Goal: Information Seeking & Learning: Learn about a topic

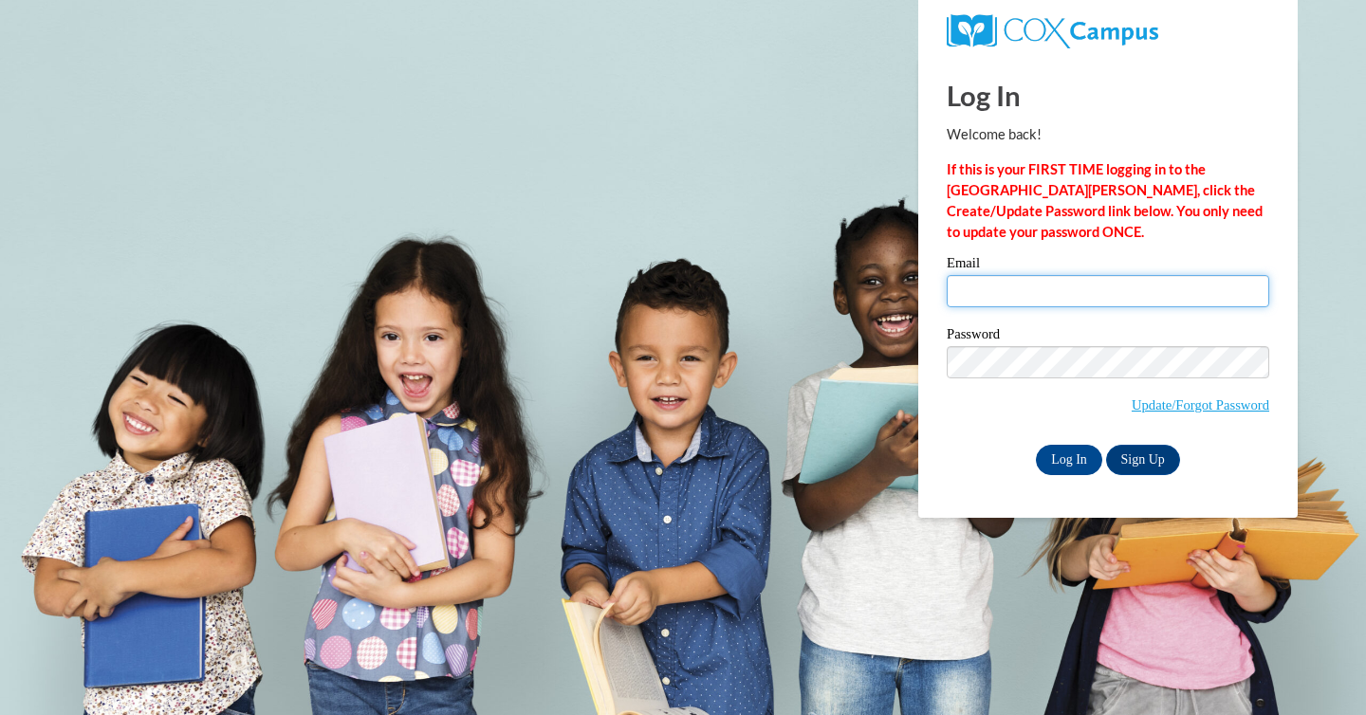
click at [1031, 289] on input "Email" at bounding box center [1108, 291] width 323 height 32
type input "karen.ruid@franklin.k12.wi.us"
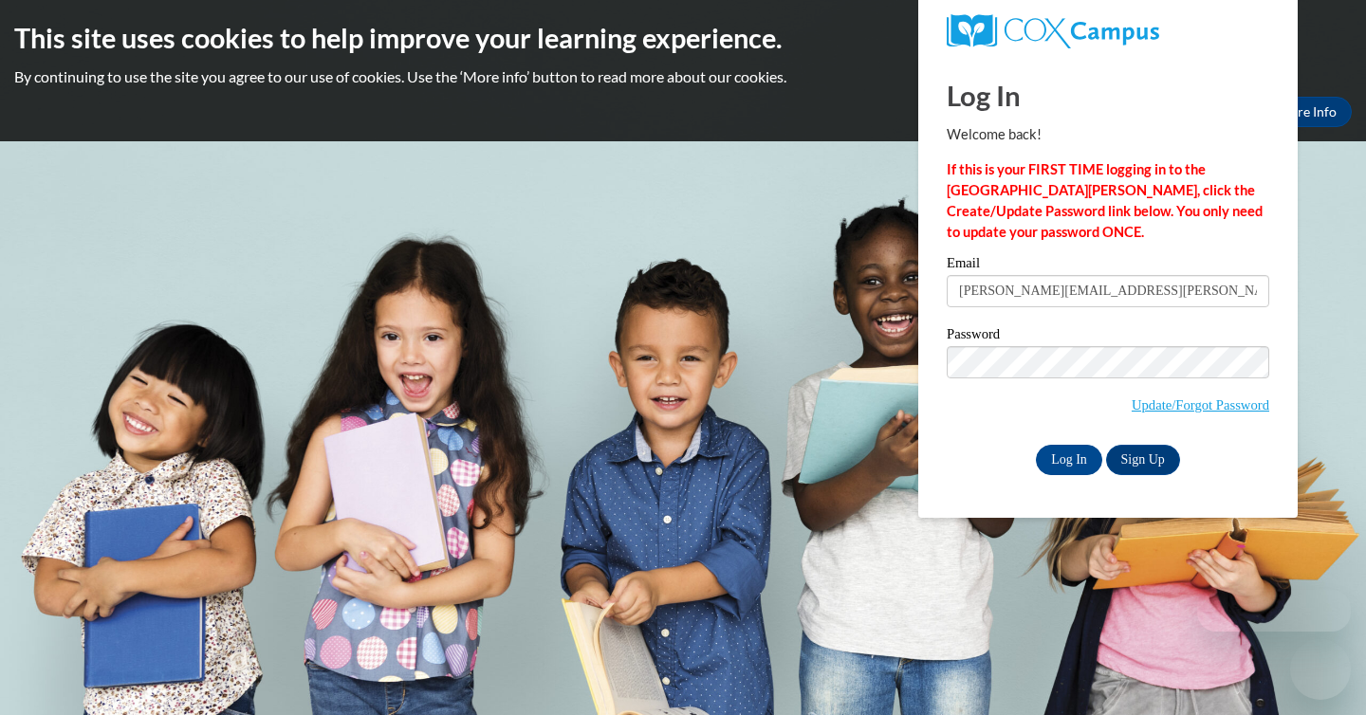
click at [937, 435] on div "Please enter your email! Please enter your password! Email karen.ruid@franklin.…" at bounding box center [1108, 365] width 351 height 218
click at [1060, 453] on input "Log In" at bounding box center [1069, 460] width 66 height 30
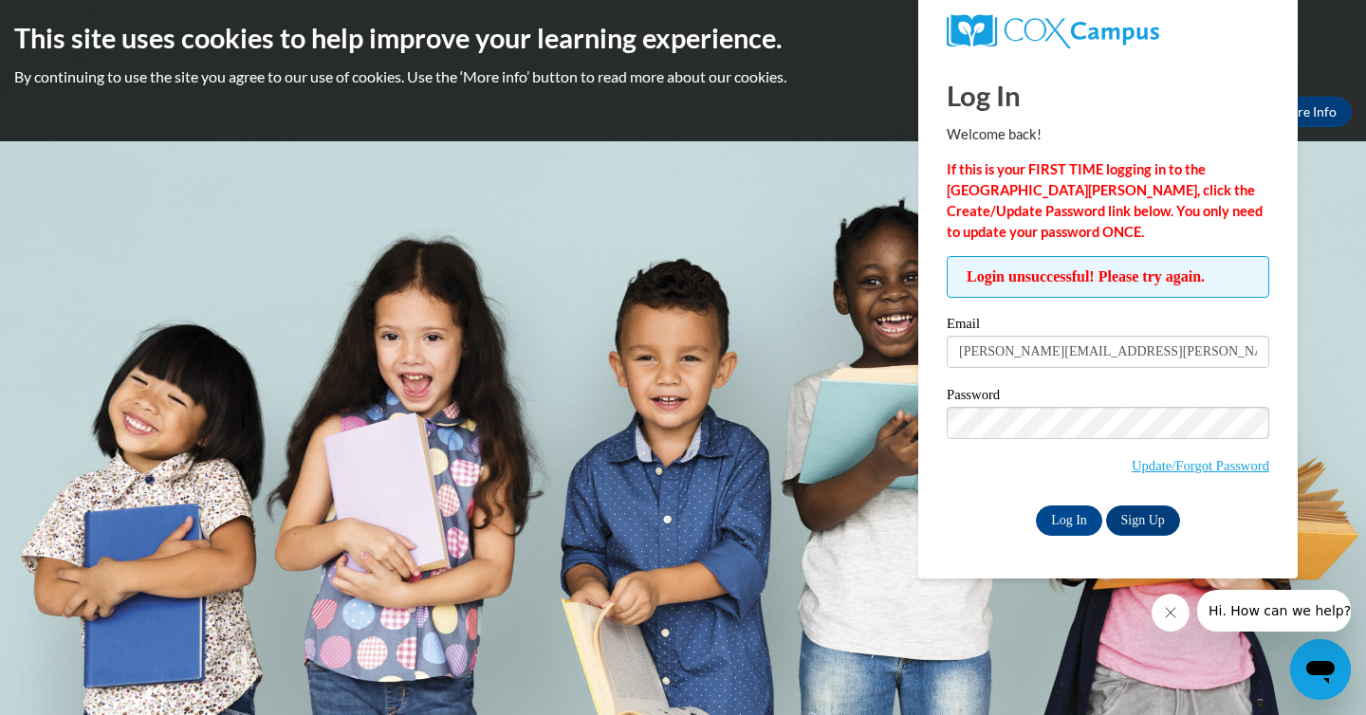
click at [815, 582] on body "This site uses cookies to help improve your learning experience. By continuing …" at bounding box center [683, 357] width 1366 height 715
click at [840, 465] on body "This site uses cookies to help improve your learning experience. By continuing …" at bounding box center [683, 357] width 1366 height 715
click at [1067, 521] on input "Log In" at bounding box center [1069, 521] width 66 height 30
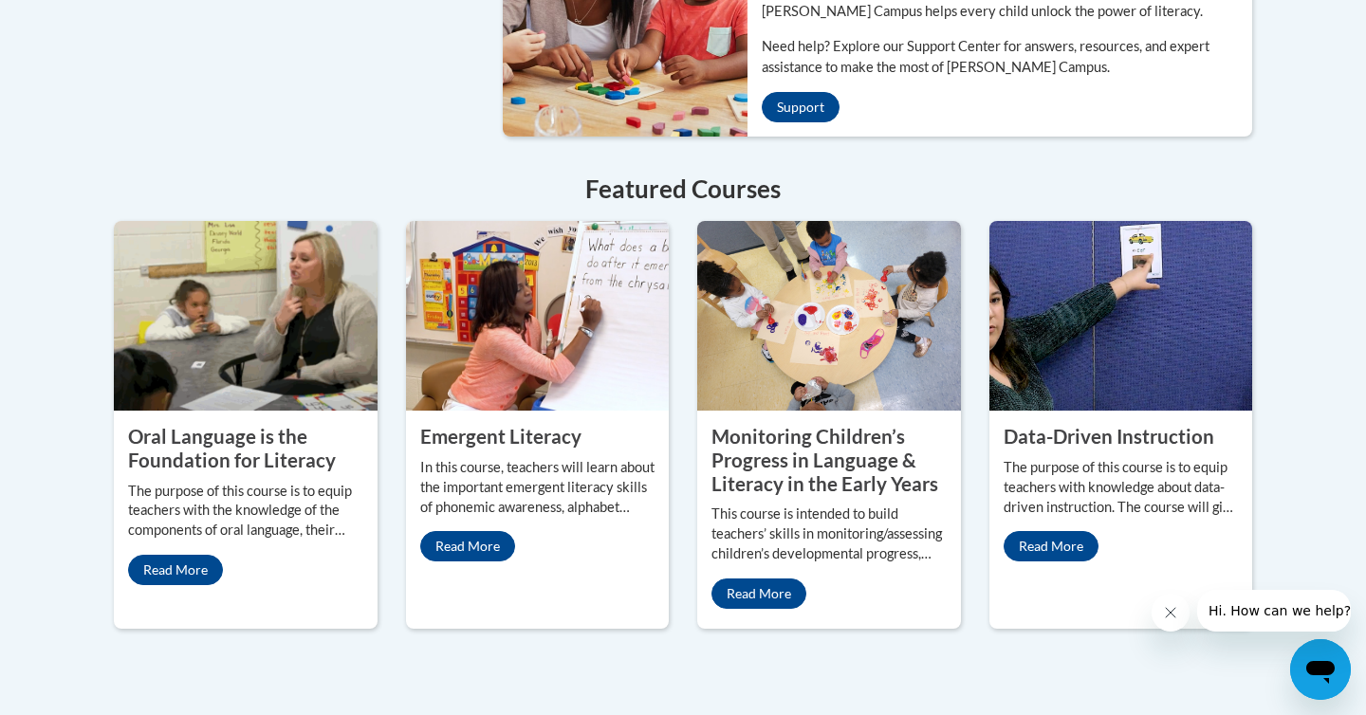
scroll to position [1584, 0]
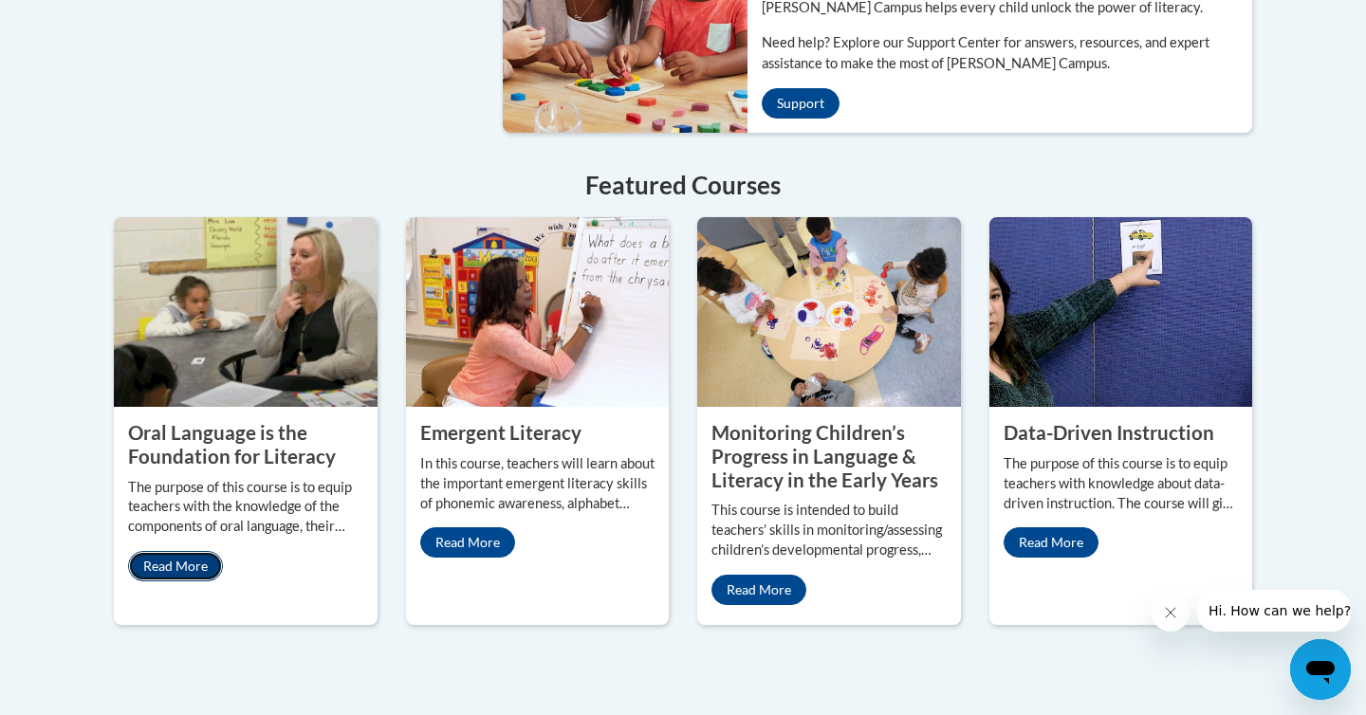
click at [181, 551] on link "Read More" at bounding box center [175, 566] width 95 height 30
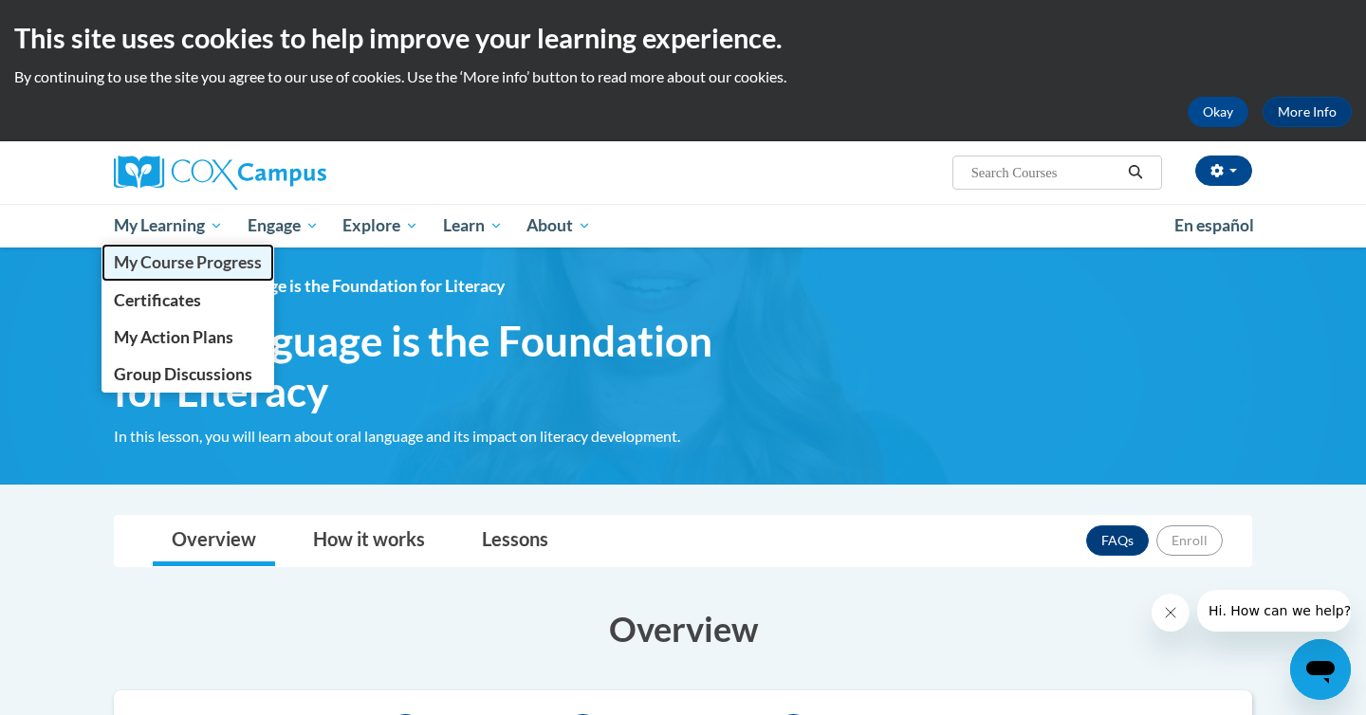
click at [163, 256] on span "My Course Progress" at bounding box center [188, 262] width 148 height 20
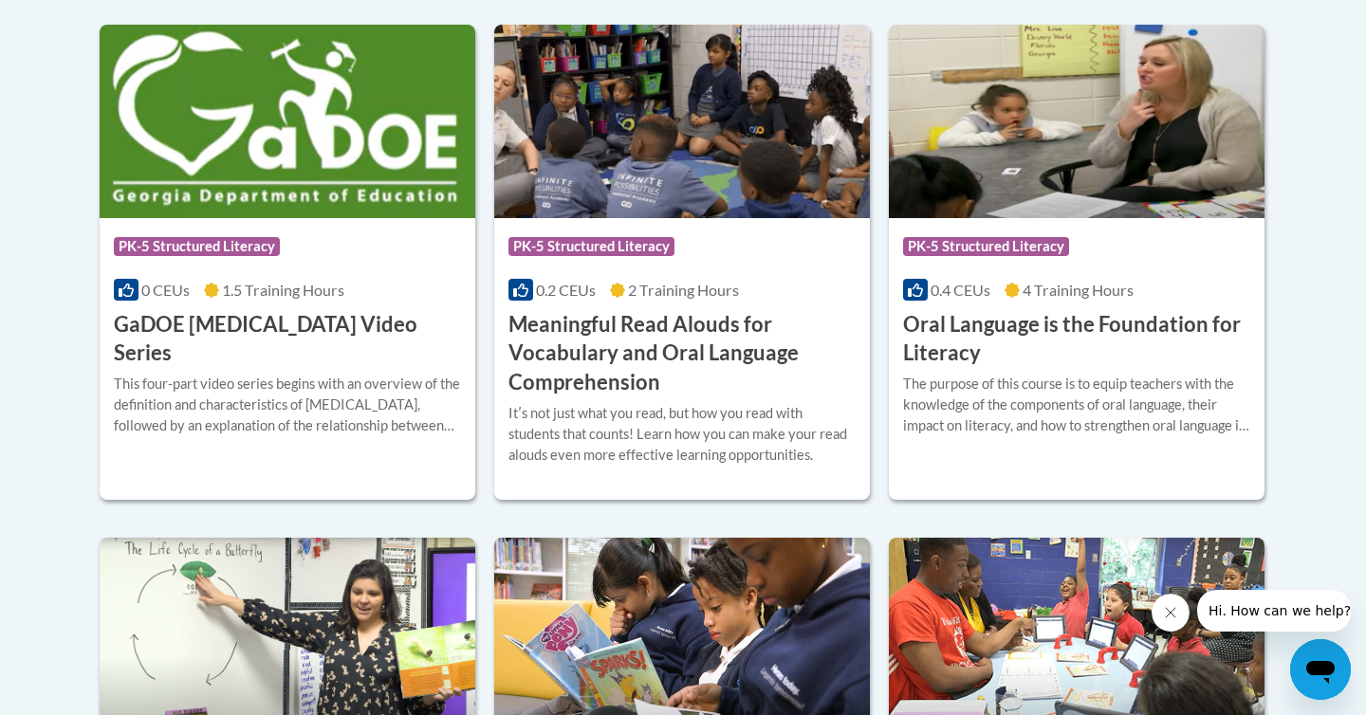
scroll to position [1309, 0]
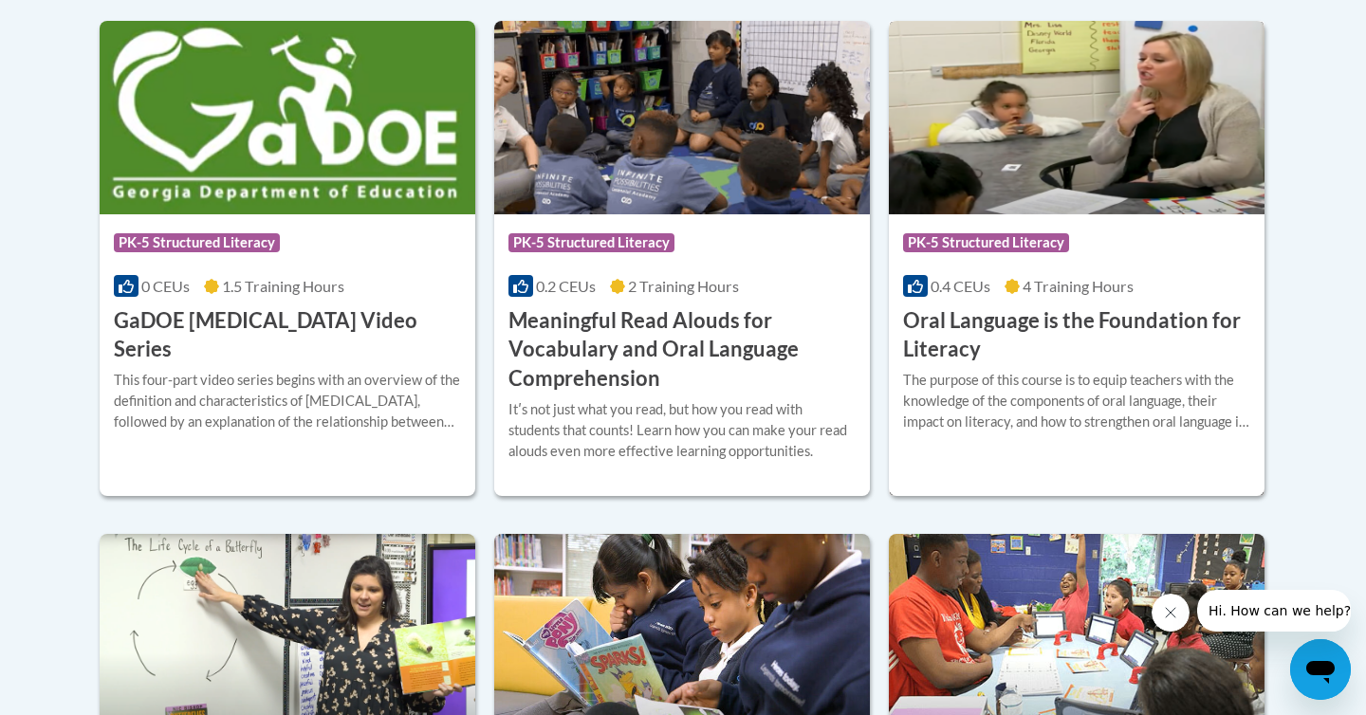
click at [1003, 251] on span "PK-5 Structured Literacy" at bounding box center [986, 242] width 166 height 19
click at [1009, 318] on h3 "Oral Language is the Foundation for Literacy" at bounding box center [1076, 335] width 347 height 59
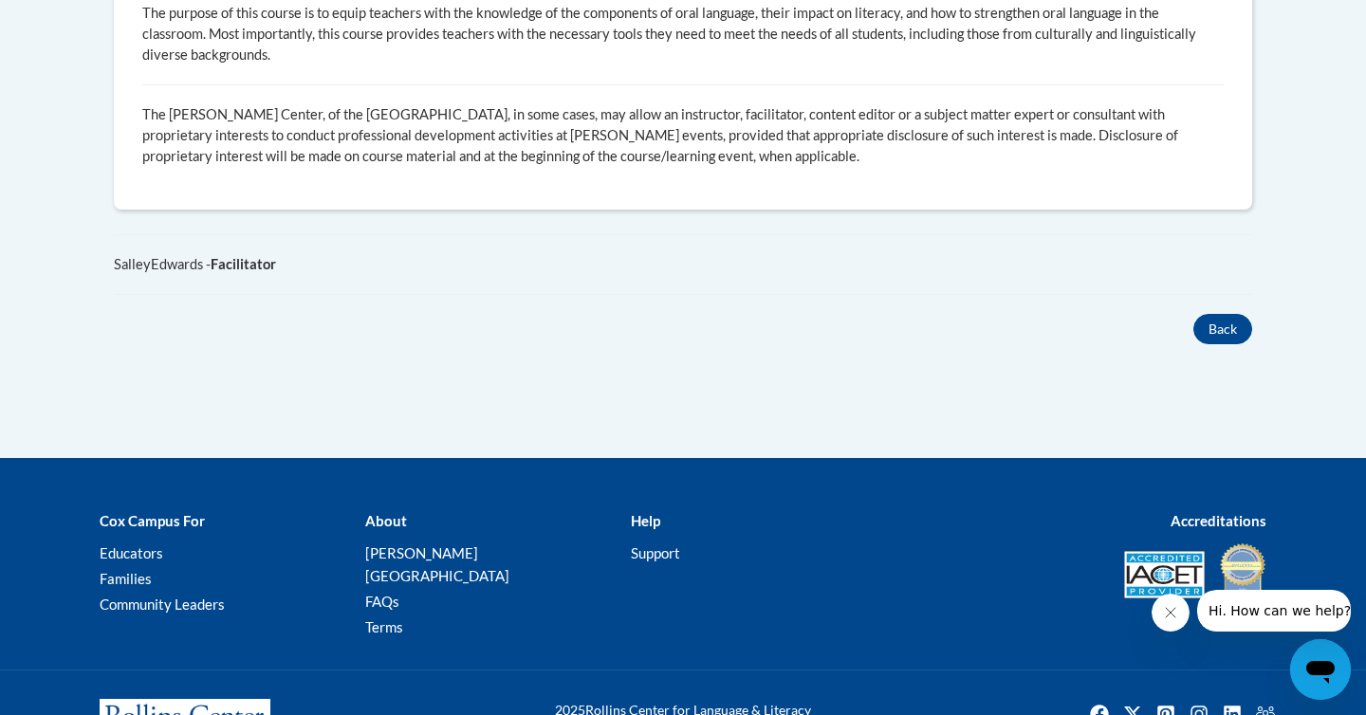
scroll to position [1169, 0]
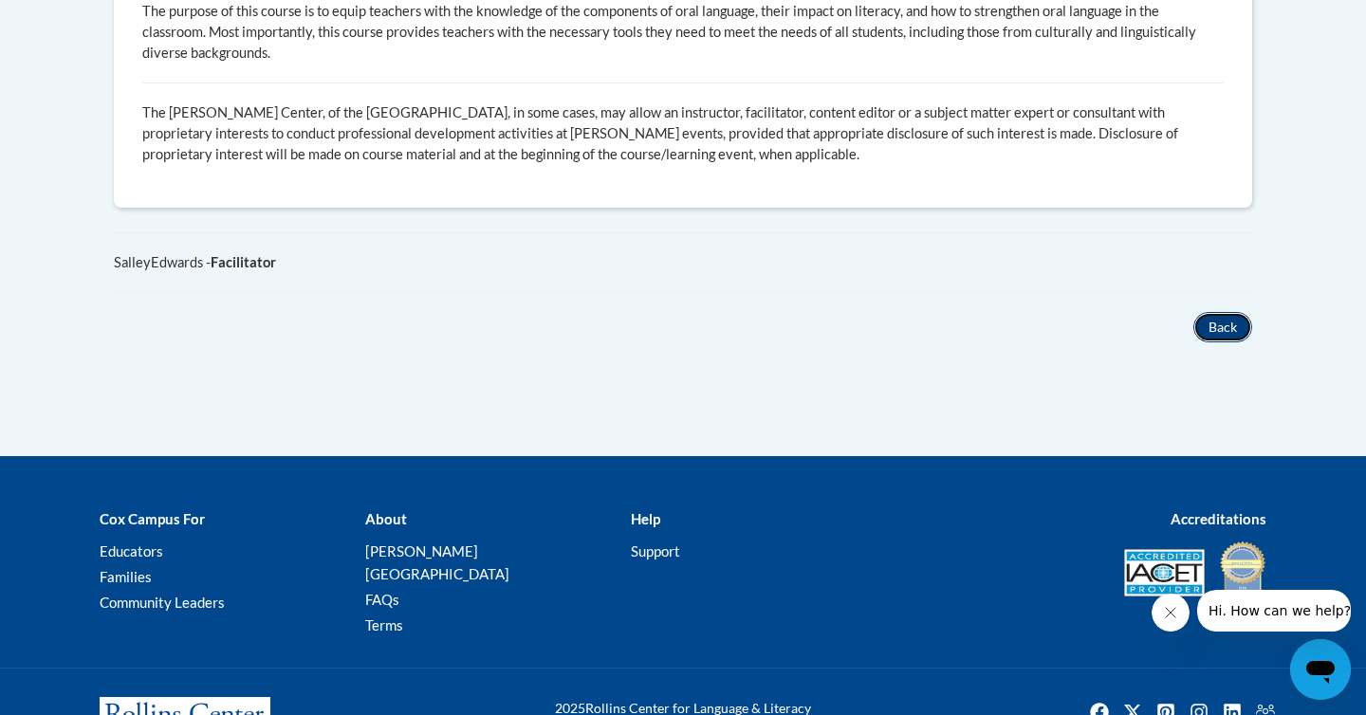
click at [1214, 312] on button "Back" at bounding box center [1223, 327] width 59 height 30
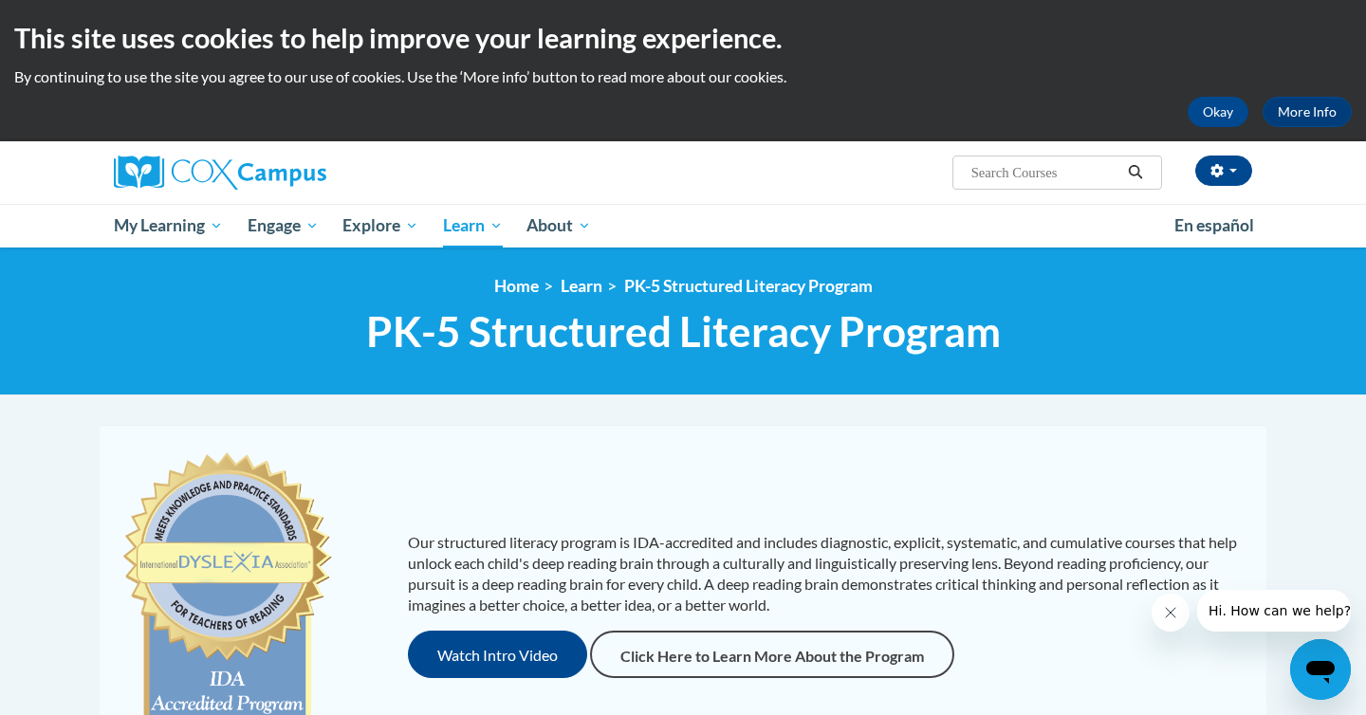
scroll to position [715, 0]
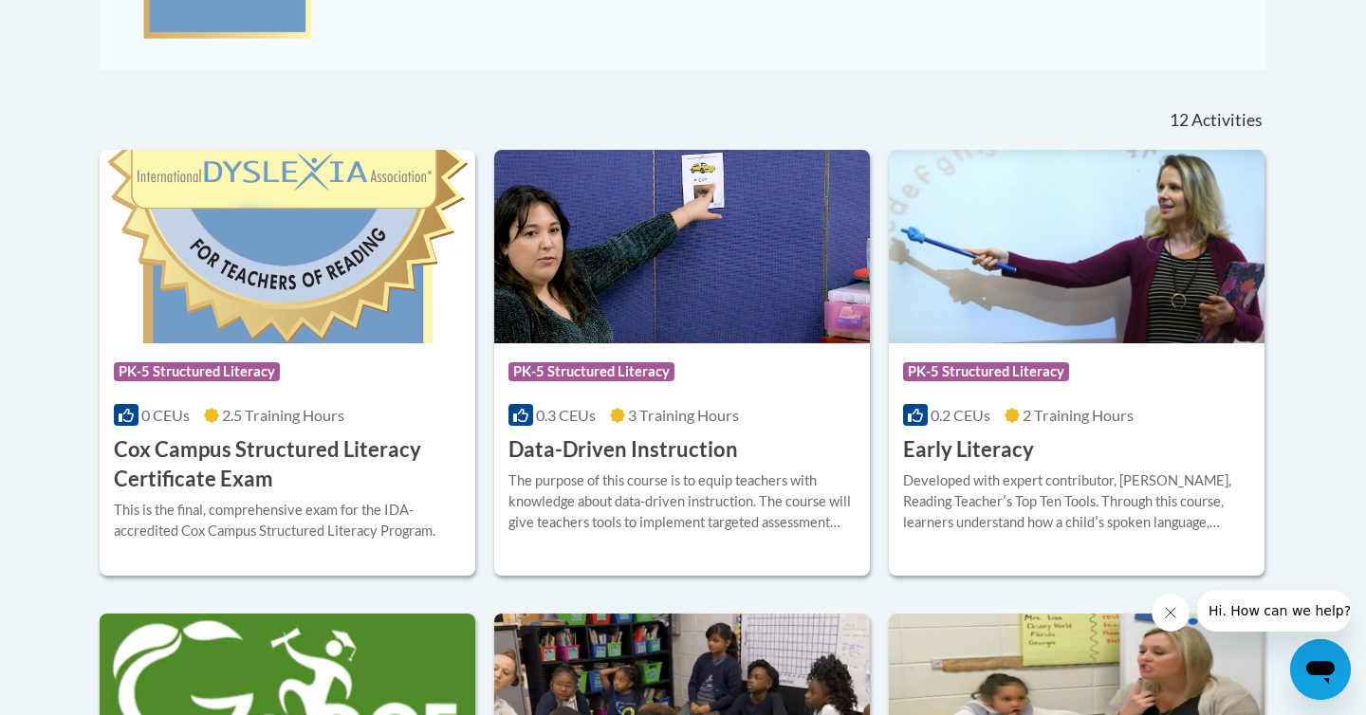
click at [856, 97] on div at bounding box center [733, 113] width 299 height 44
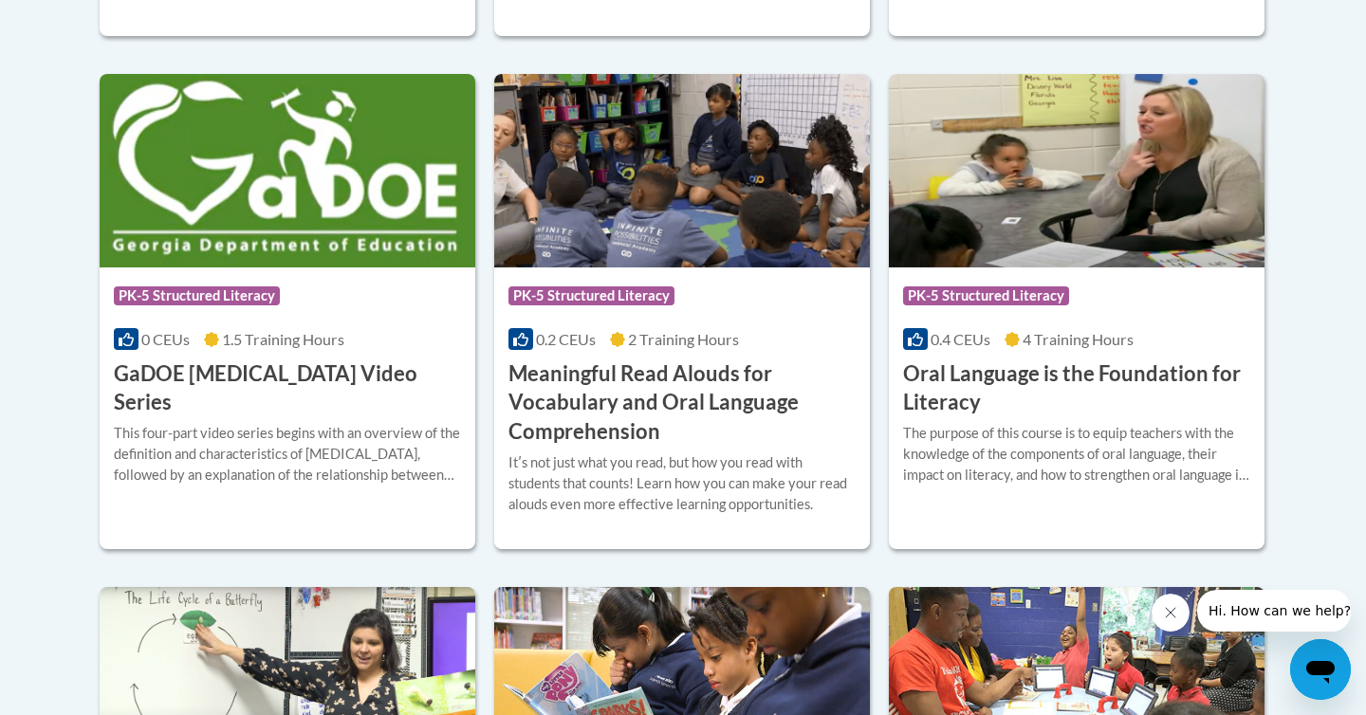
scroll to position [1305, 0]
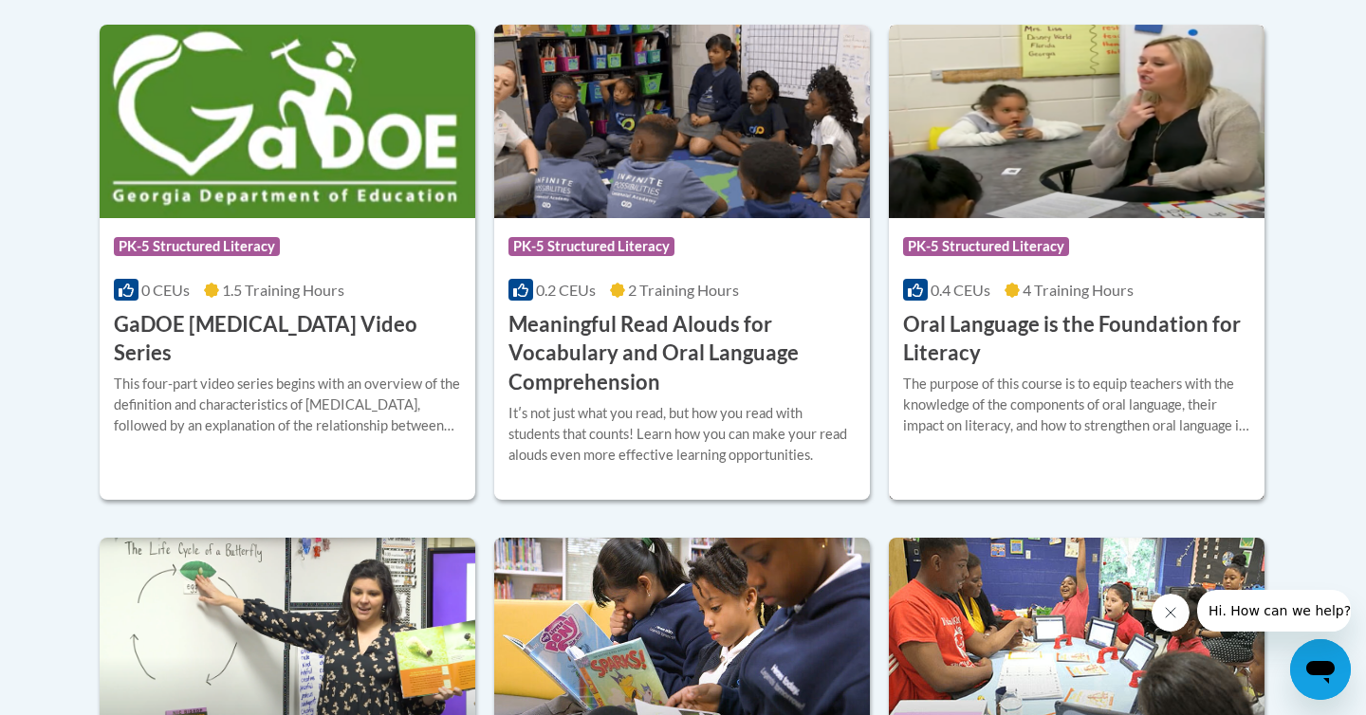
click at [996, 321] on h3 "Oral Language is the Foundation for Literacy" at bounding box center [1076, 339] width 347 height 59
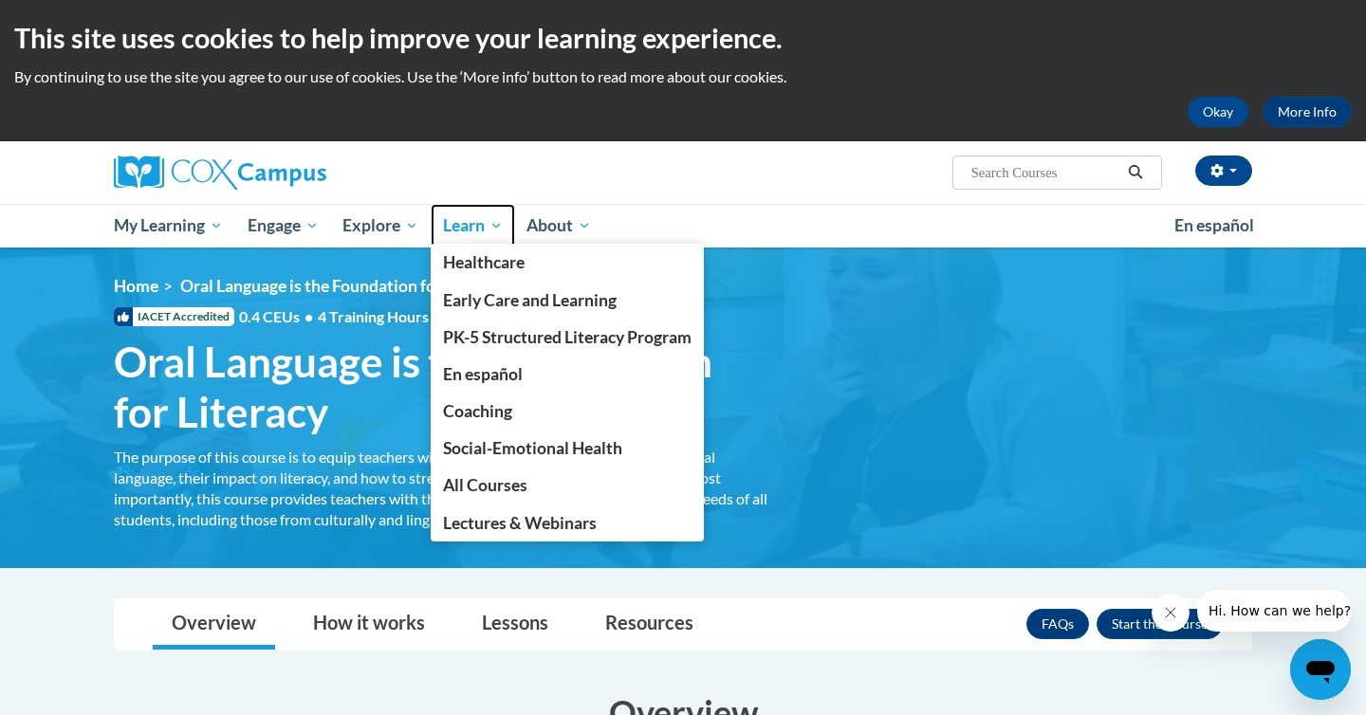
click at [497, 225] on span "Learn" at bounding box center [473, 225] width 60 height 23
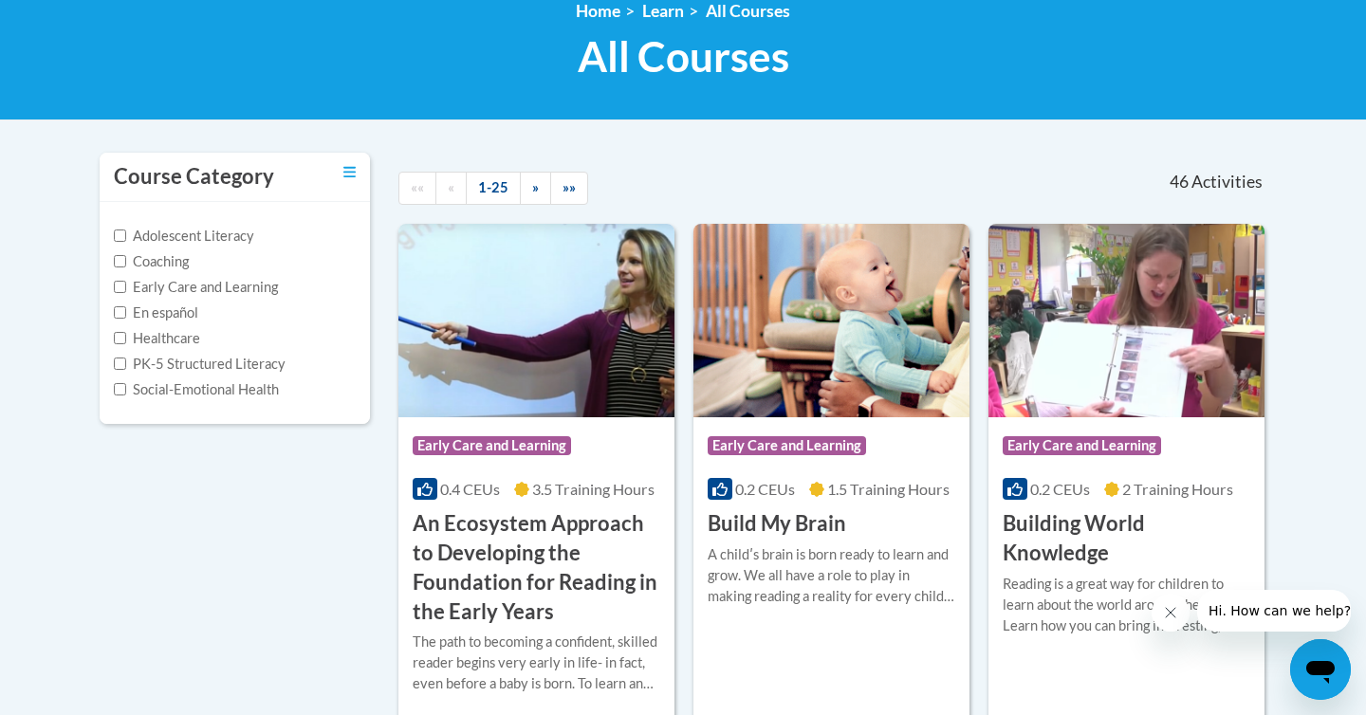
scroll to position [283, 0]
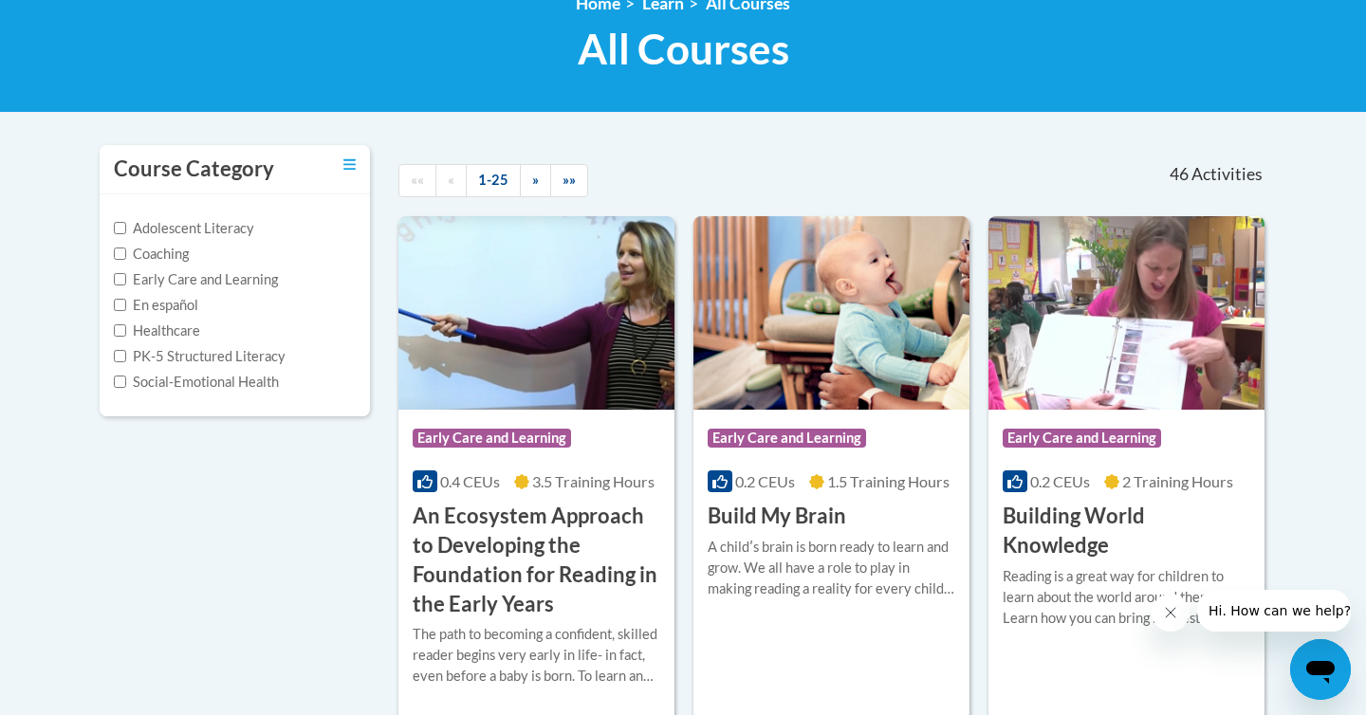
click at [125, 348] on label "PK-5 Structured Literacy" at bounding box center [200, 356] width 172 height 21
click at [125, 350] on input "PK-5 Structured Literacy" at bounding box center [120, 356] width 12 height 12
checkbox input "true"
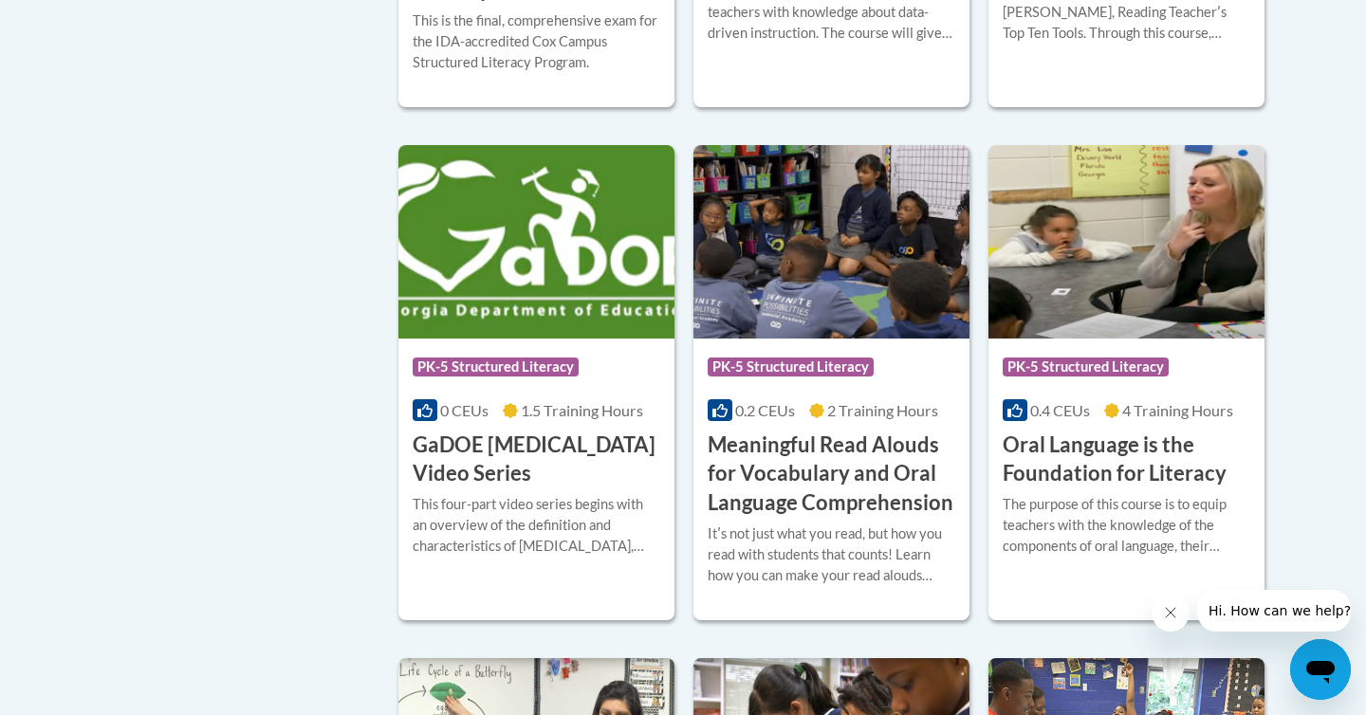
scroll to position [828, 0]
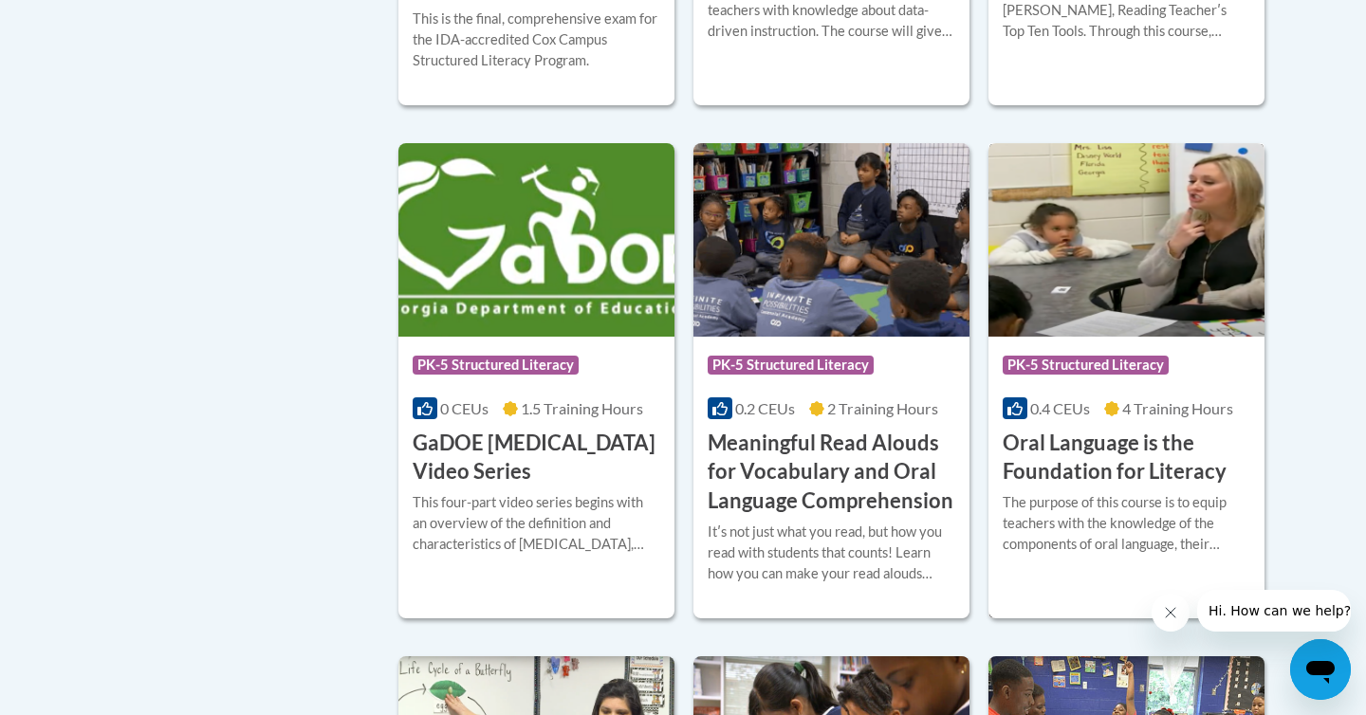
click at [1093, 437] on h3 "Oral Language is the Foundation for Literacy" at bounding box center [1127, 458] width 248 height 59
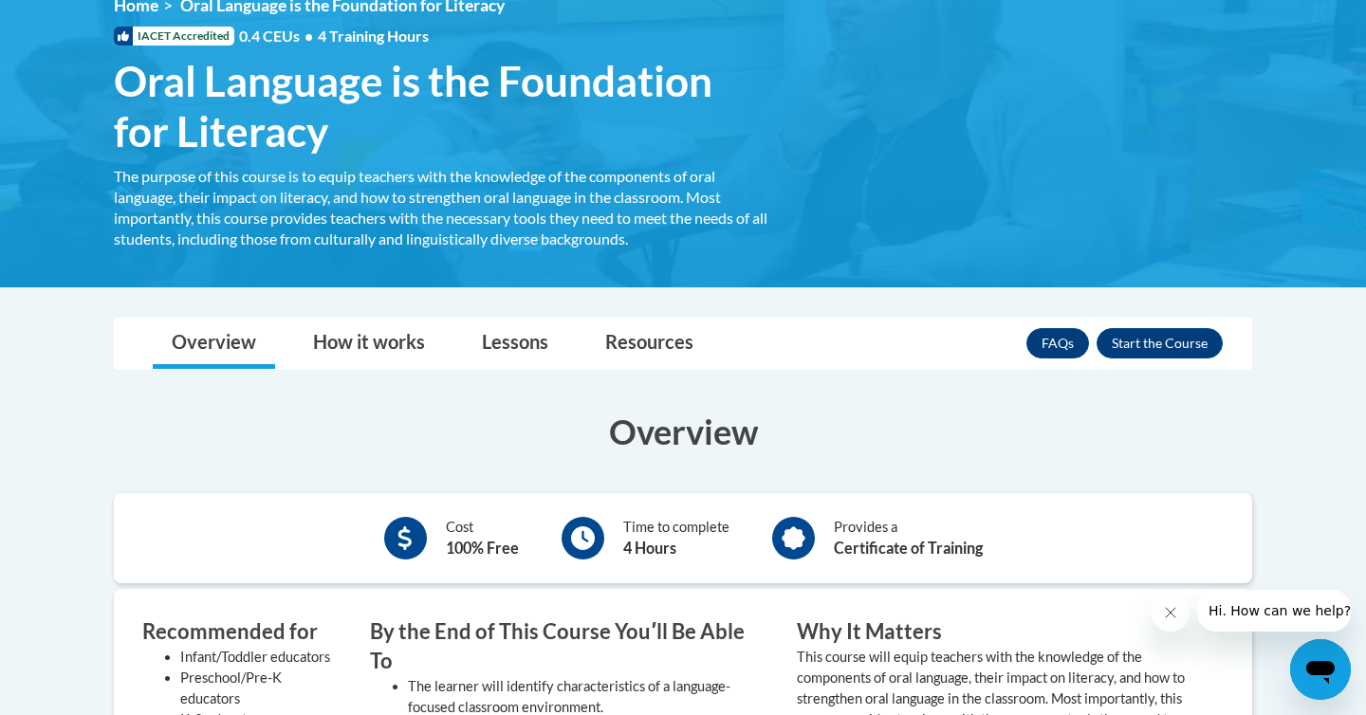
scroll to position [314, 0]
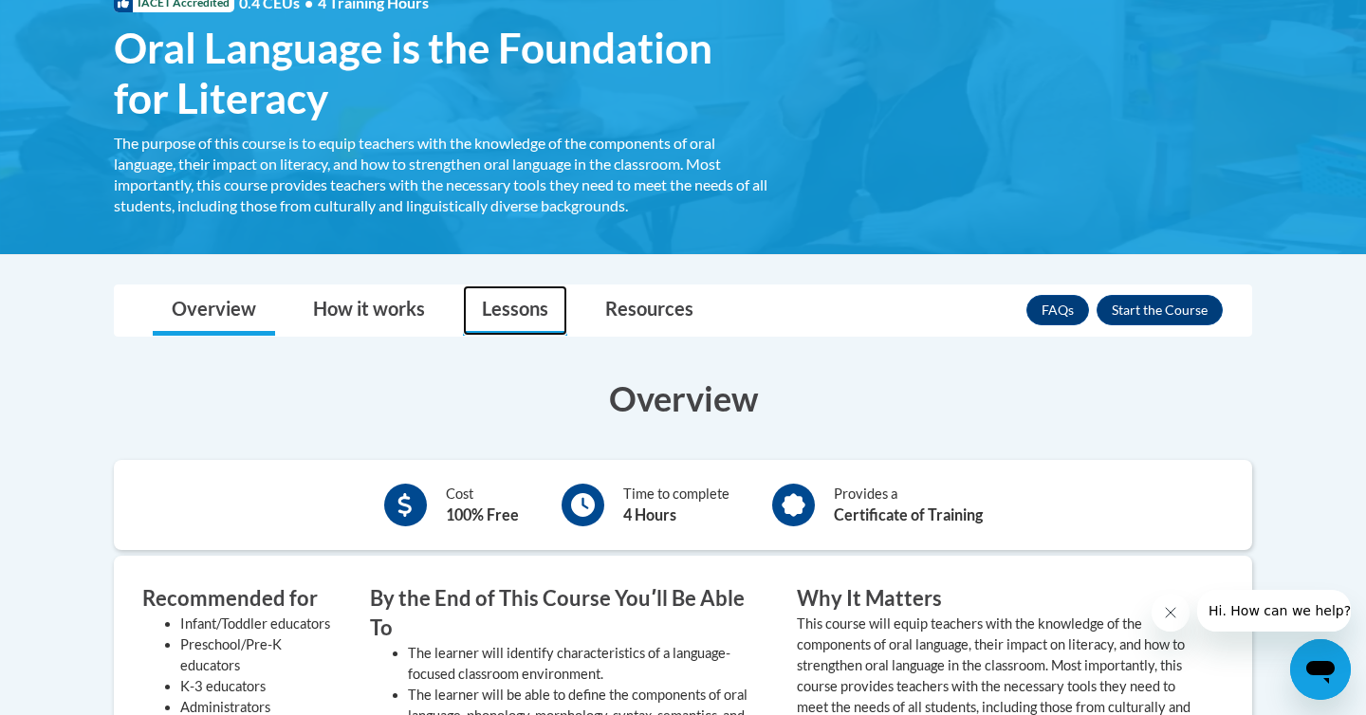
click at [501, 308] on link "Lessons" at bounding box center [515, 311] width 104 height 50
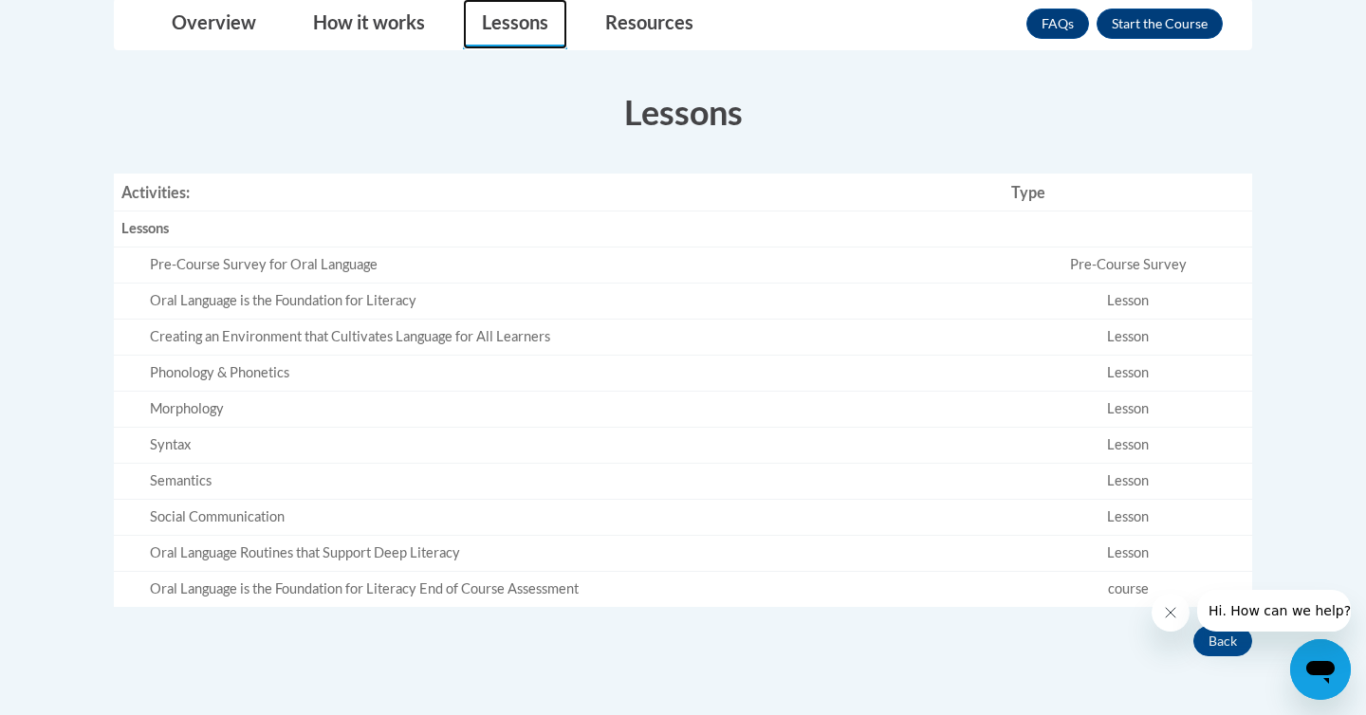
scroll to position [609, 0]
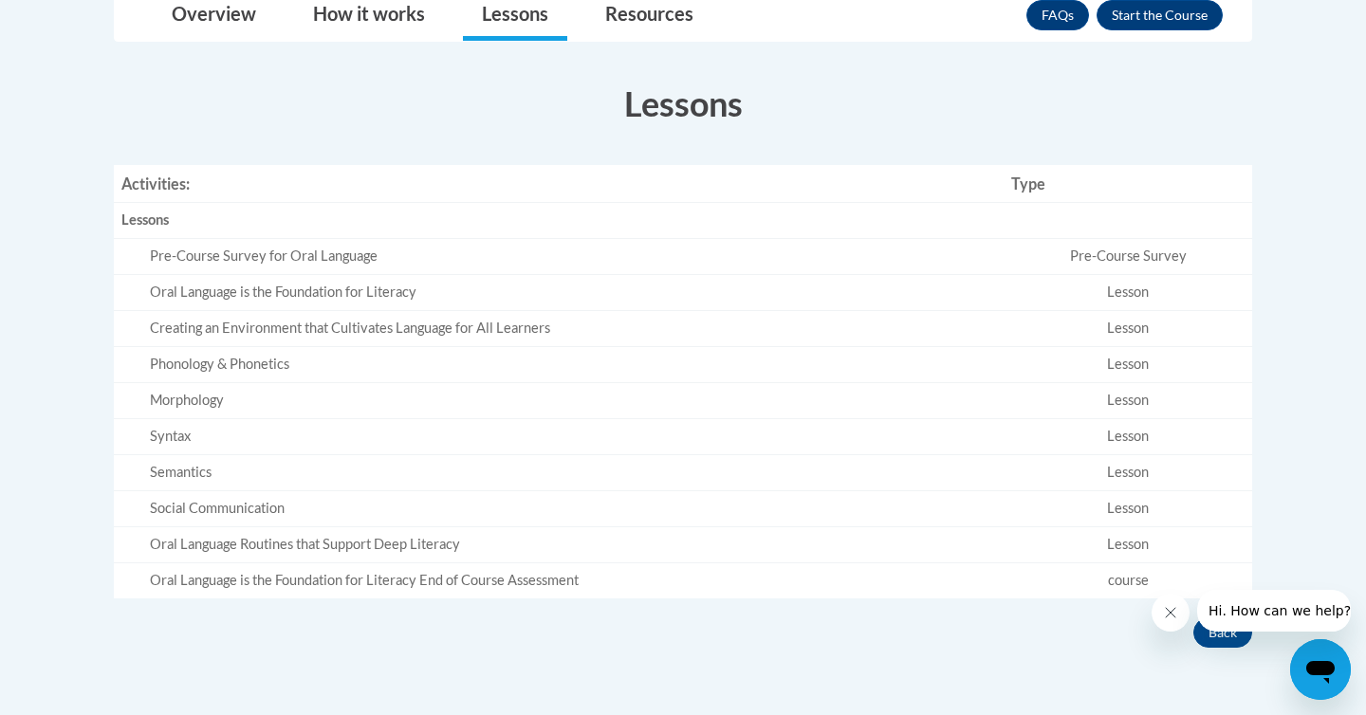
click at [352, 255] on div "Pre-Course Survey for Oral Language" at bounding box center [573, 257] width 846 height 20
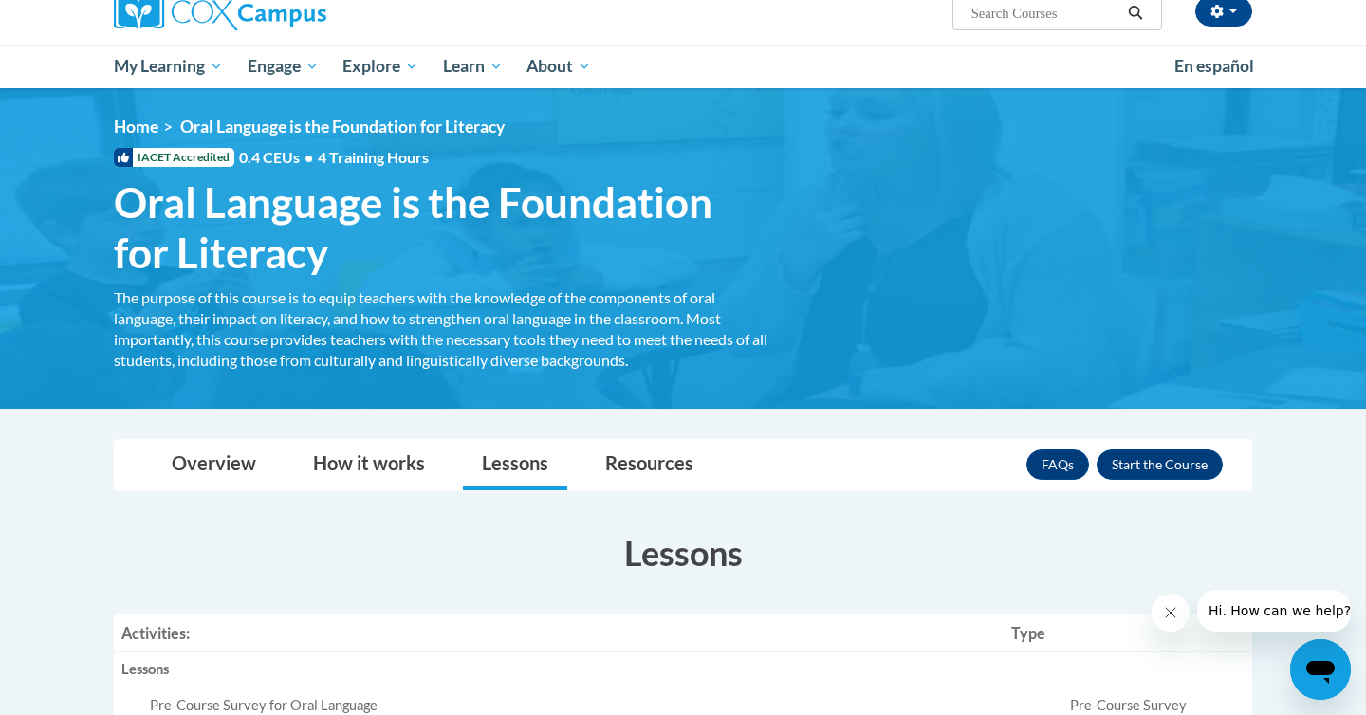
scroll to position [164, 0]
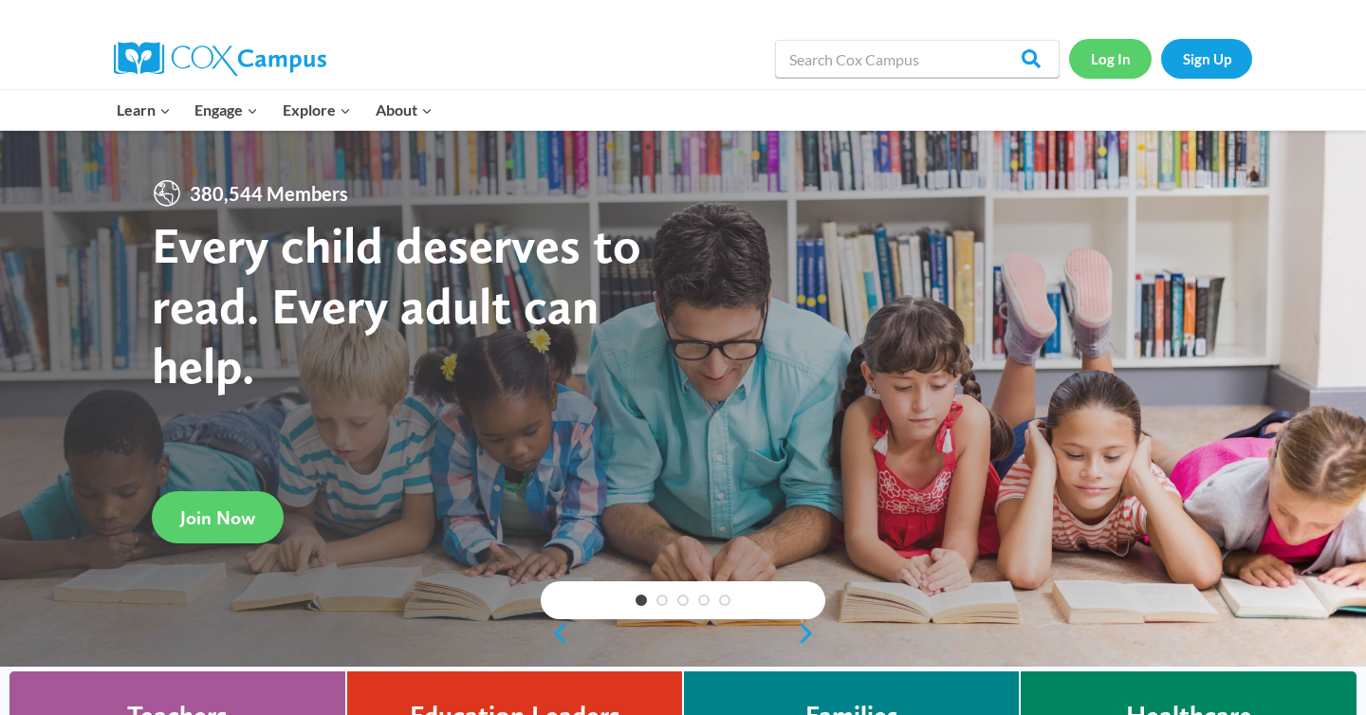
click at [1112, 66] on link "Log In" at bounding box center [1110, 58] width 83 height 39
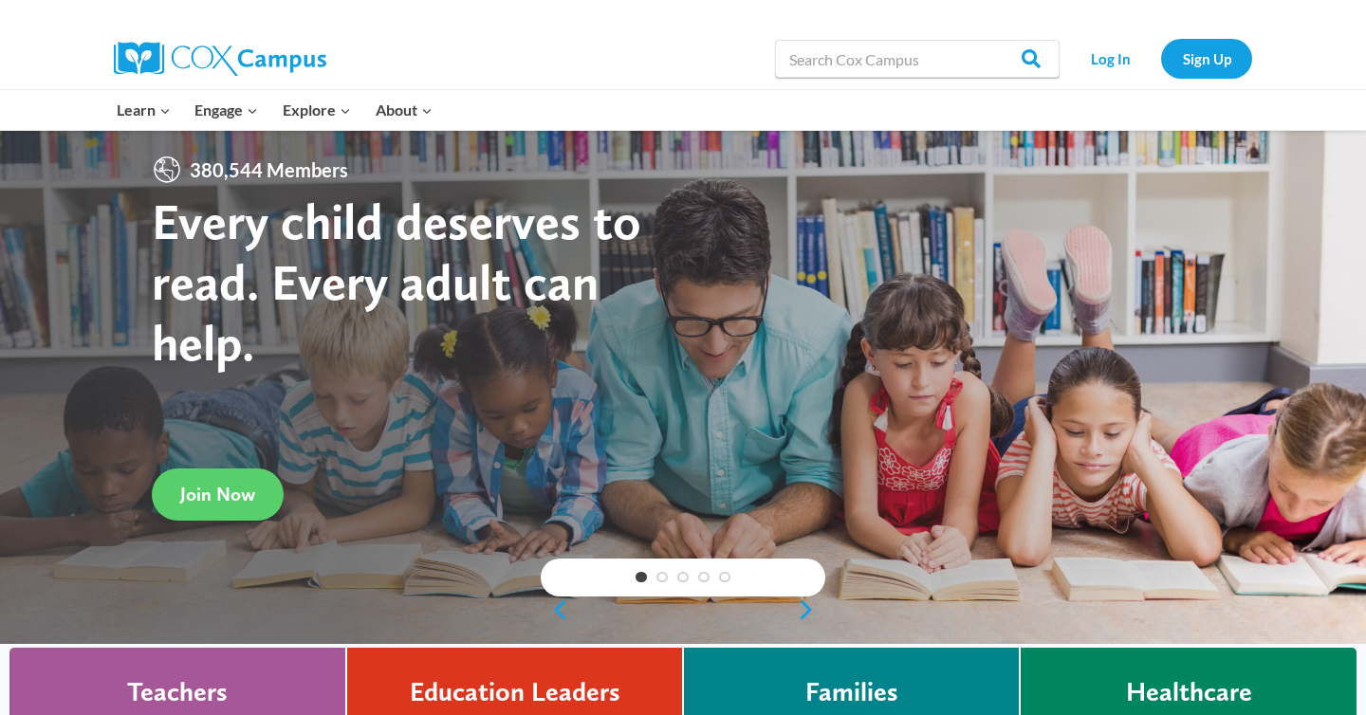
scroll to position [23, 0]
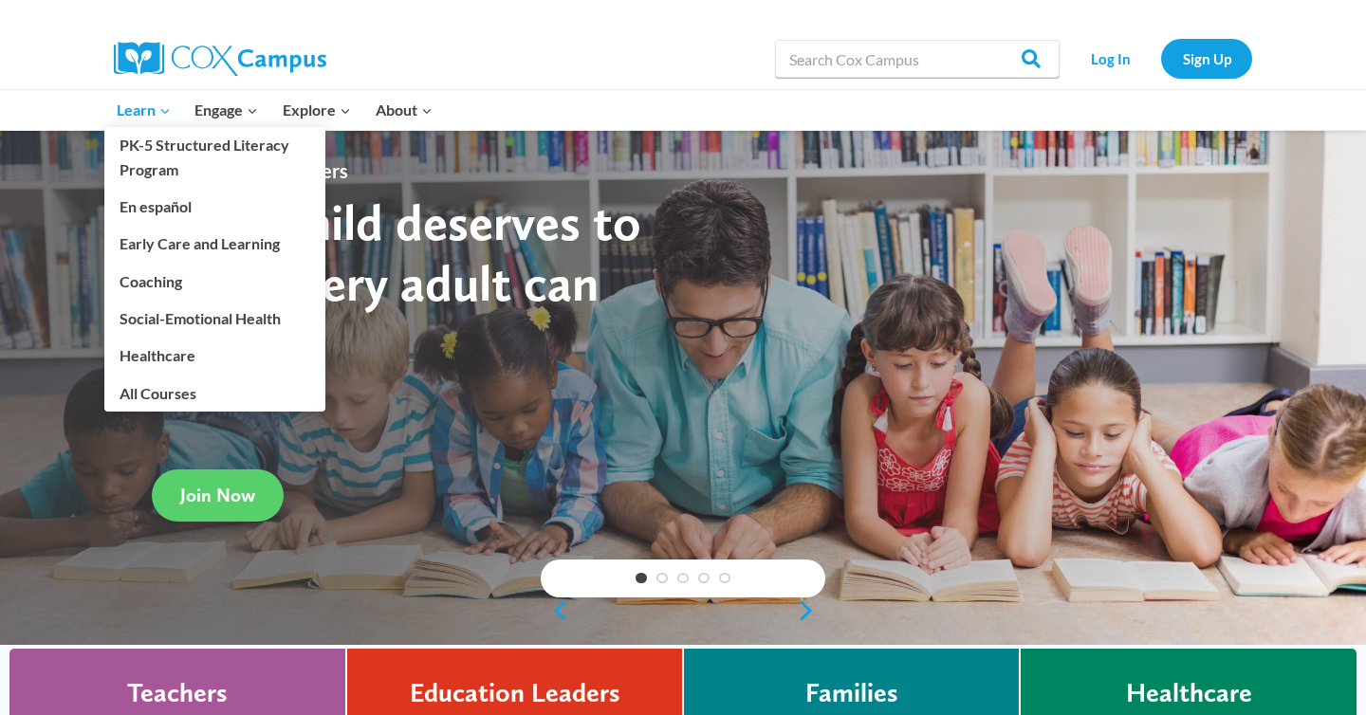
click at [143, 113] on span "Learn Expand" at bounding box center [144, 110] width 54 height 25
click at [143, 146] on link "PK-5 Structured Literacy Program" at bounding box center [214, 157] width 221 height 61
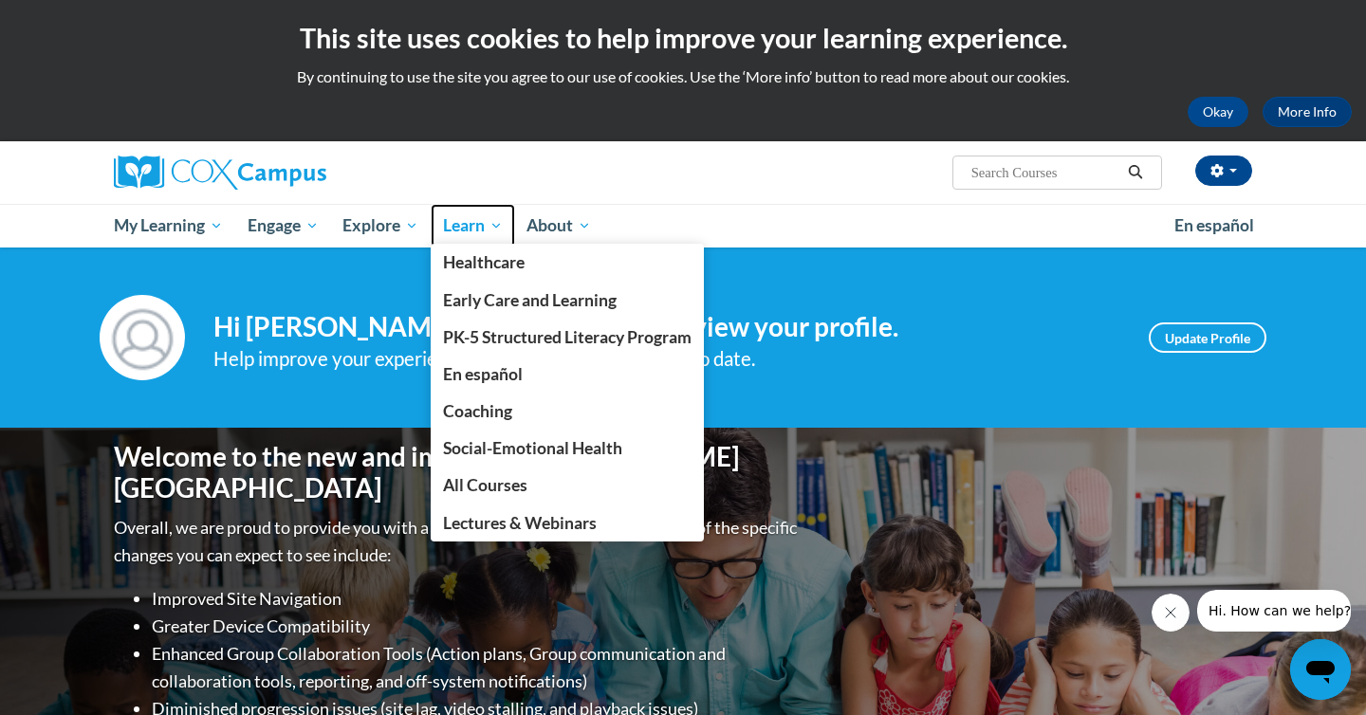
click at [474, 226] on span "Learn" at bounding box center [473, 225] width 60 height 23
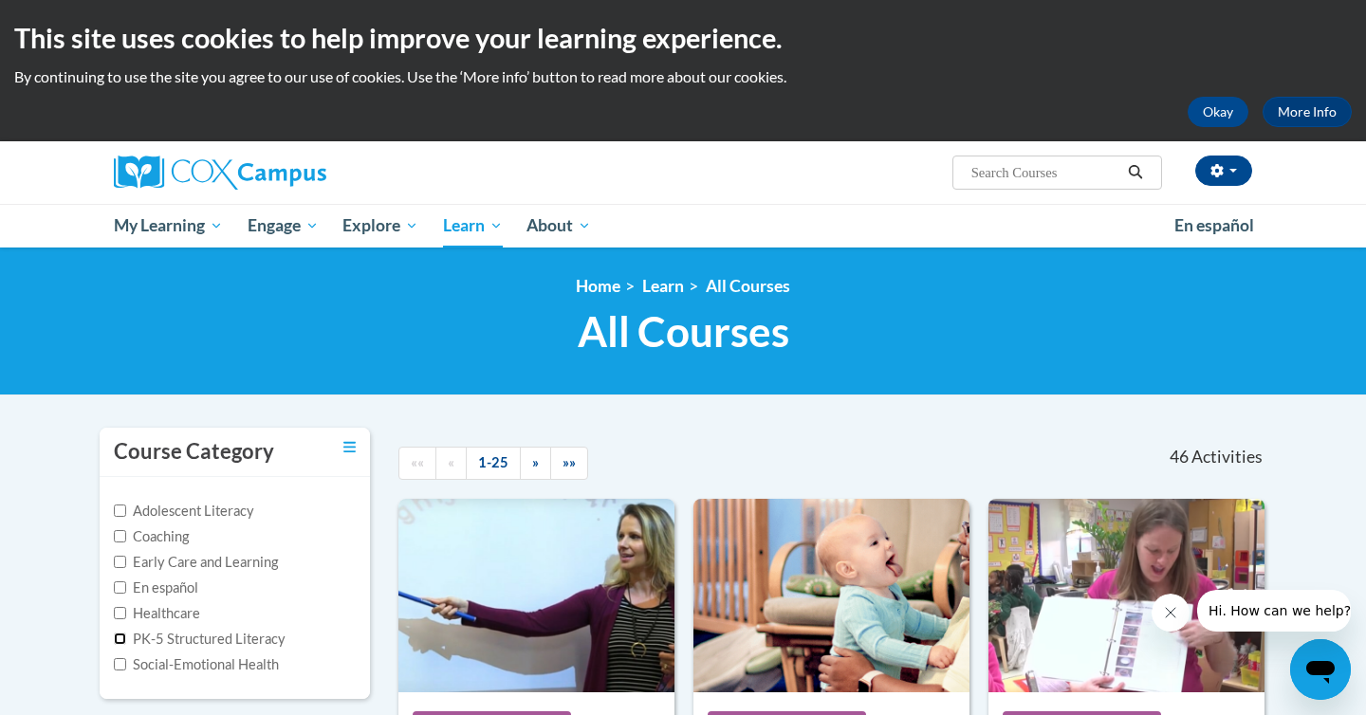
click at [118, 635] on input "PK-5 Structured Literacy" at bounding box center [120, 639] width 12 height 12
checkbox input "true"
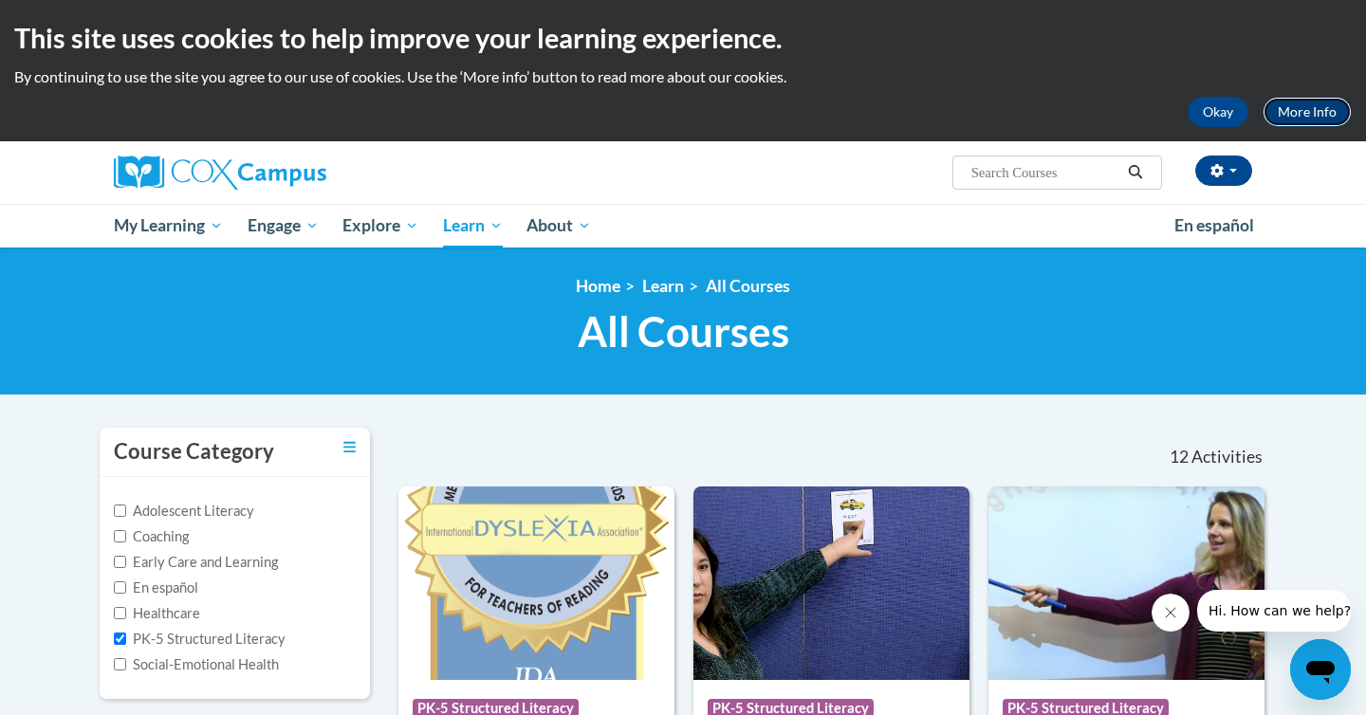
click at [1319, 113] on link "More Info" at bounding box center [1307, 112] width 89 height 30
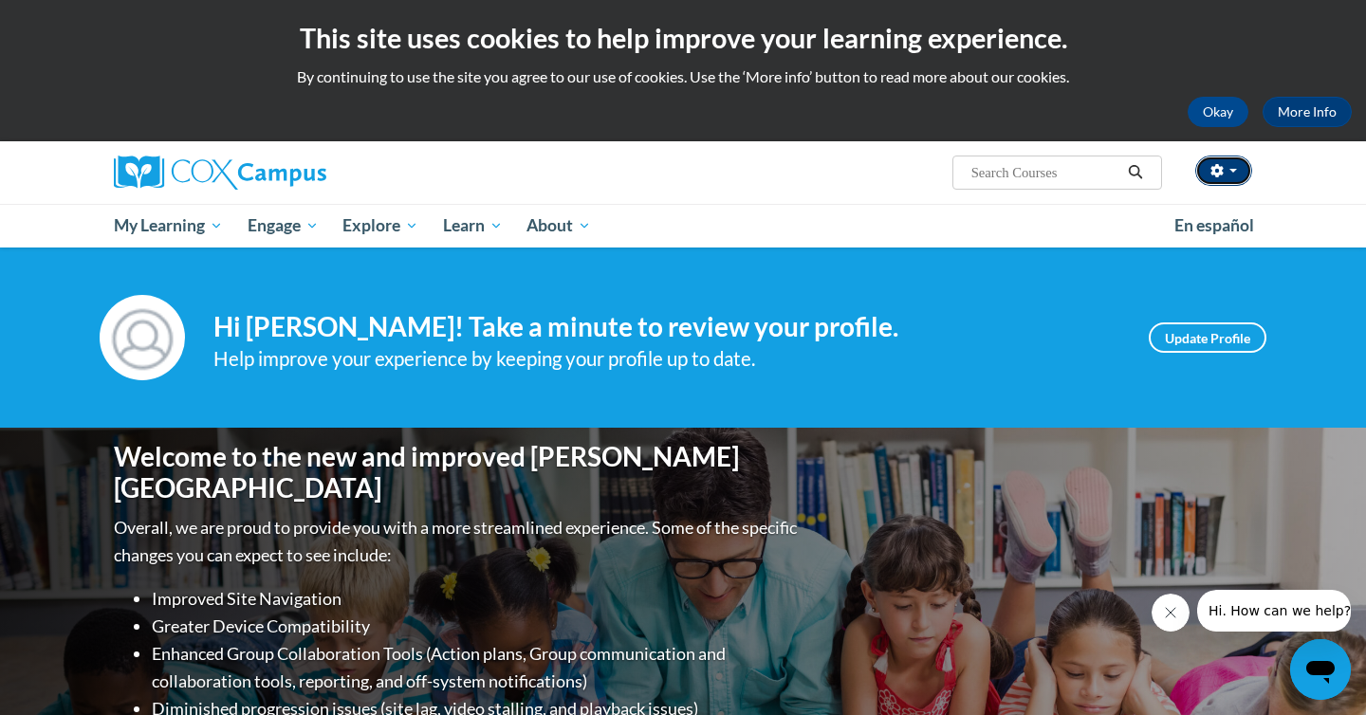
click at [1237, 169] on button "button" at bounding box center [1224, 171] width 57 height 30
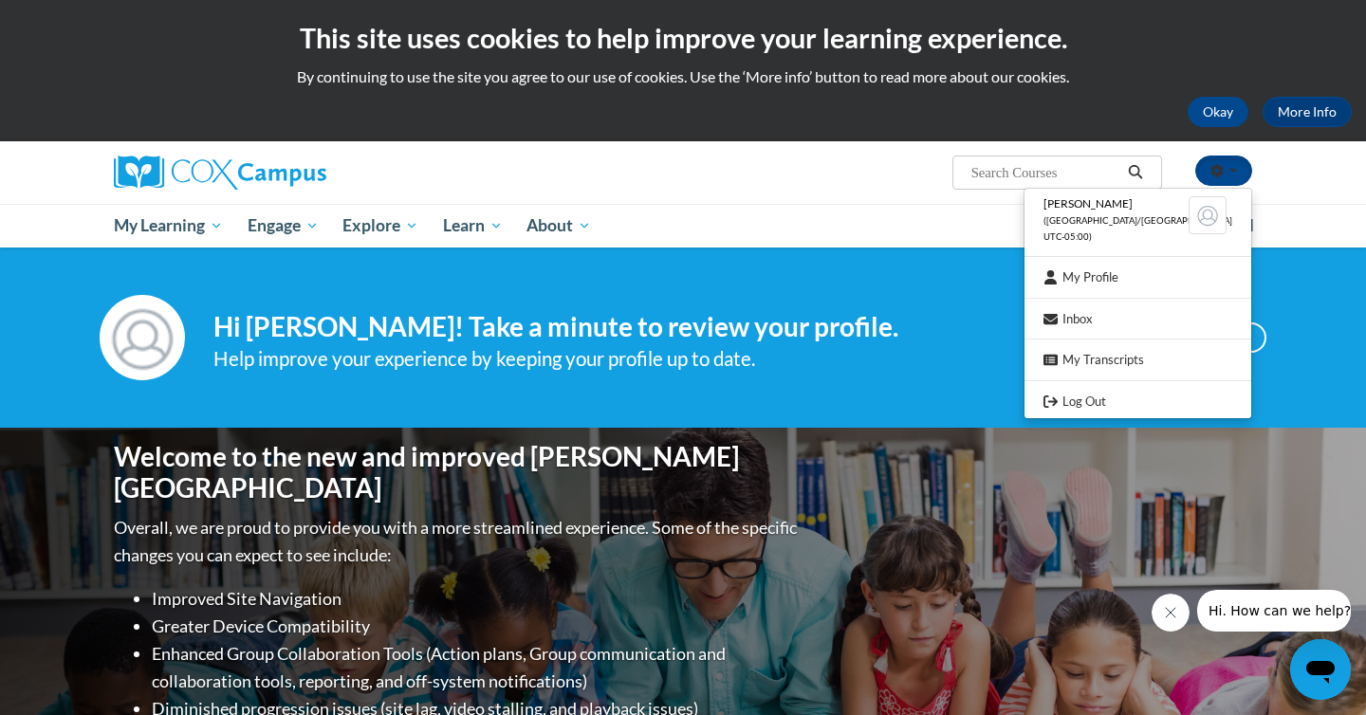
click at [769, 381] on div "Your profile Hi Karen Ruid! Take a minute to review your profile. Help improve …" at bounding box center [683, 338] width 1366 height 180
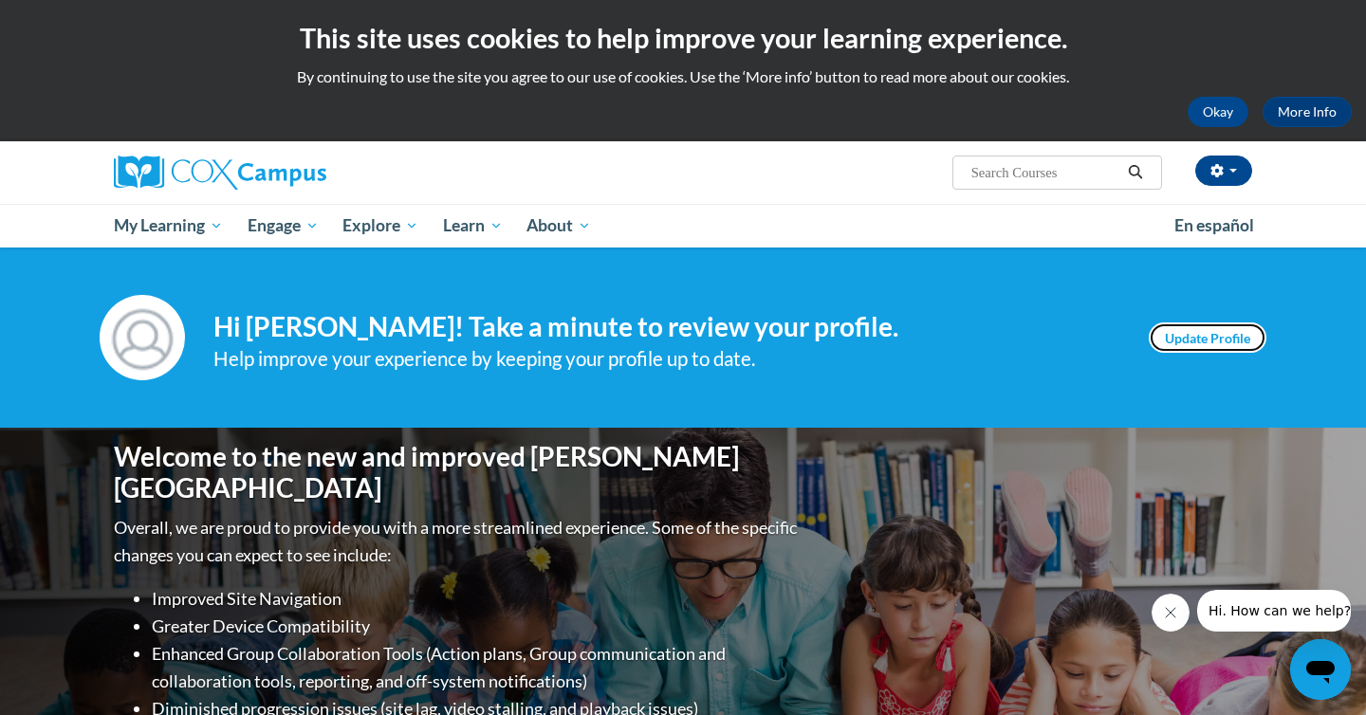
click at [1199, 330] on link "Update Profile" at bounding box center [1208, 338] width 118 height 30
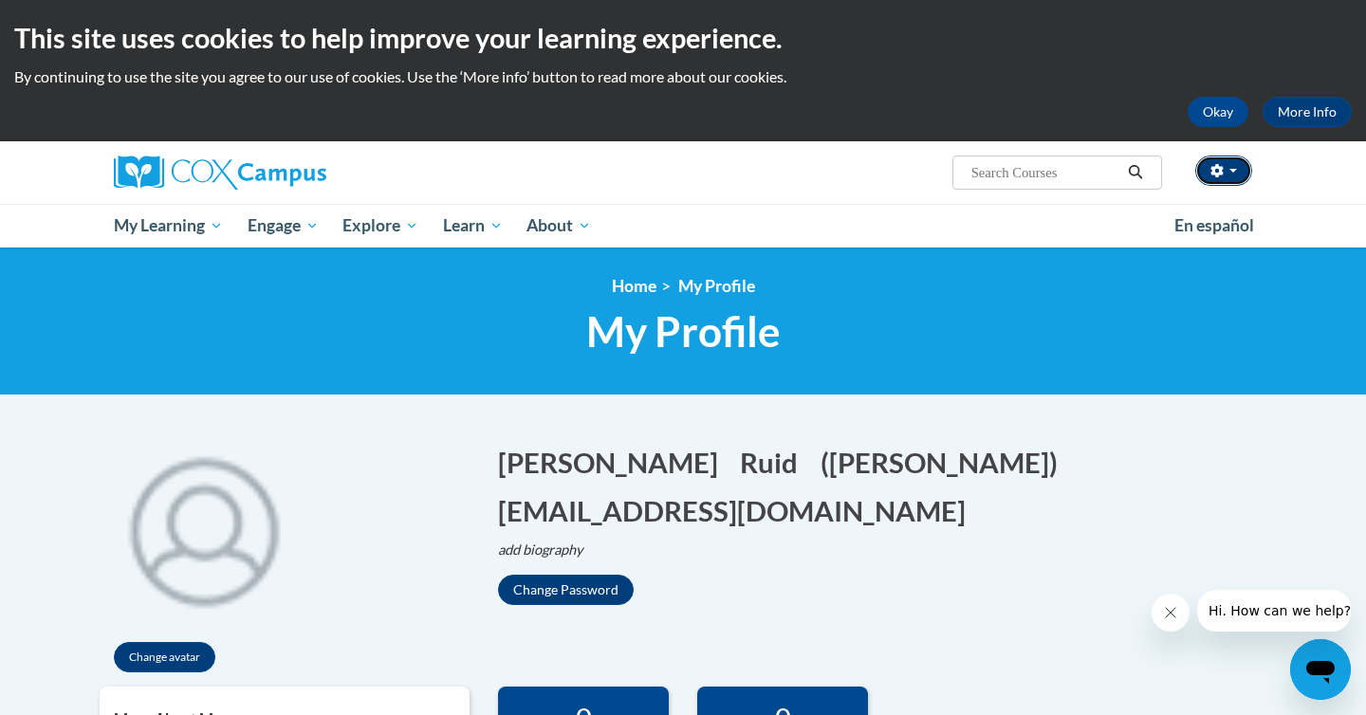
click at [1236, 171] on span "button" at bounding box center [1234, 171] width 8 height 4
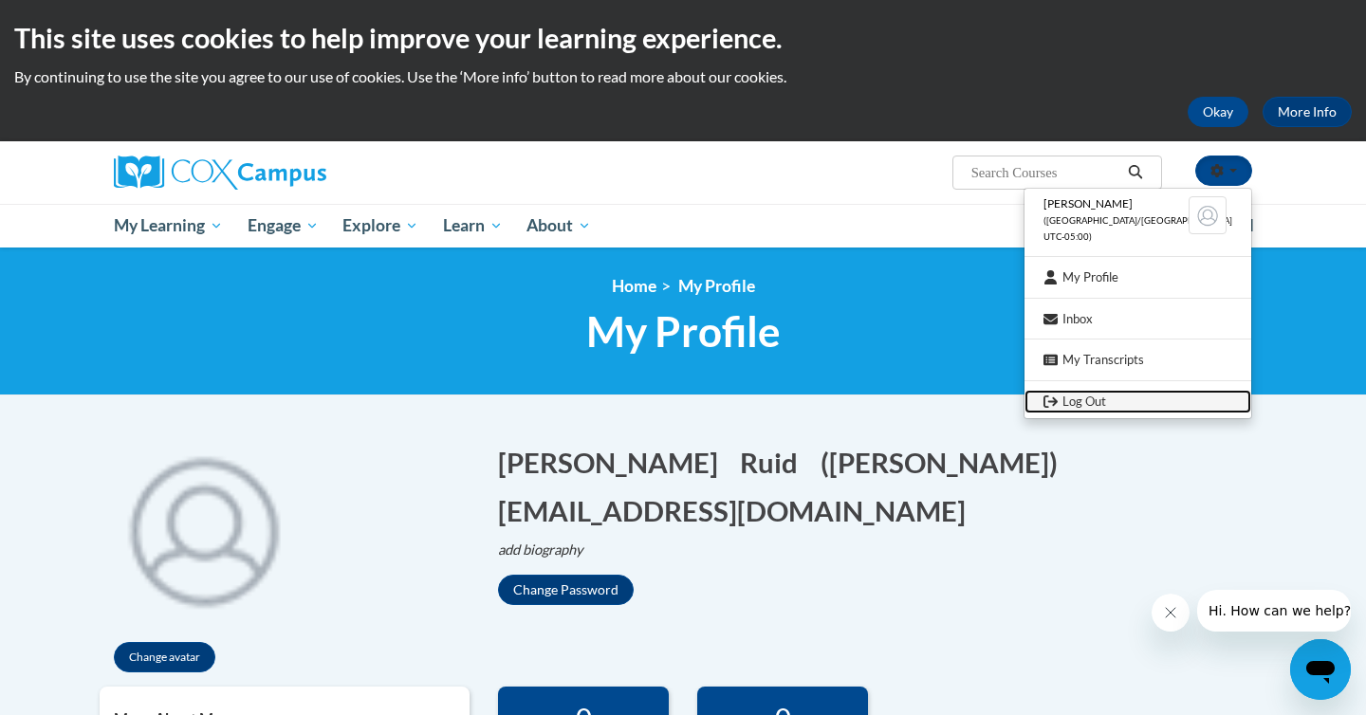
click at [1105, 404] on link "Log Out" at bounding box center [1138, 402] width 227 height 24
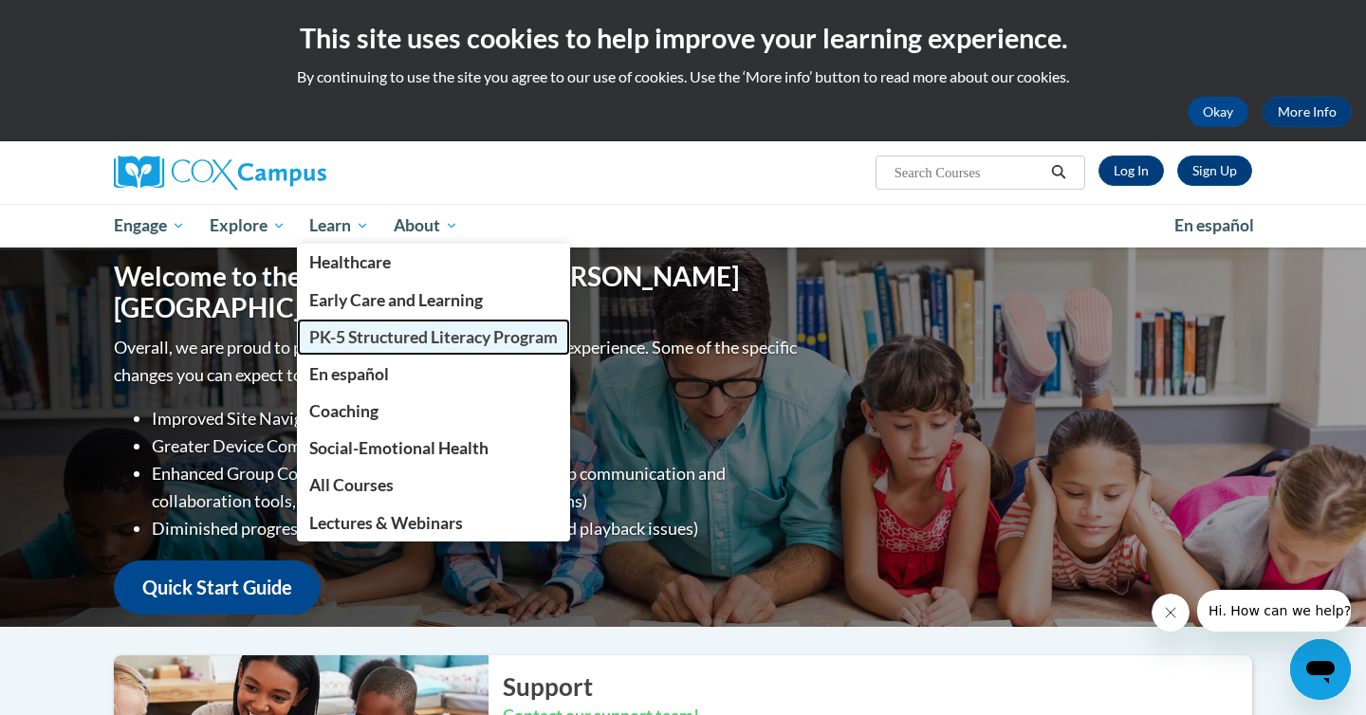
click at [355, 332] on span "PK-5 Structured Literacy Program" at bounding box center [433, 337] width 249 height 20
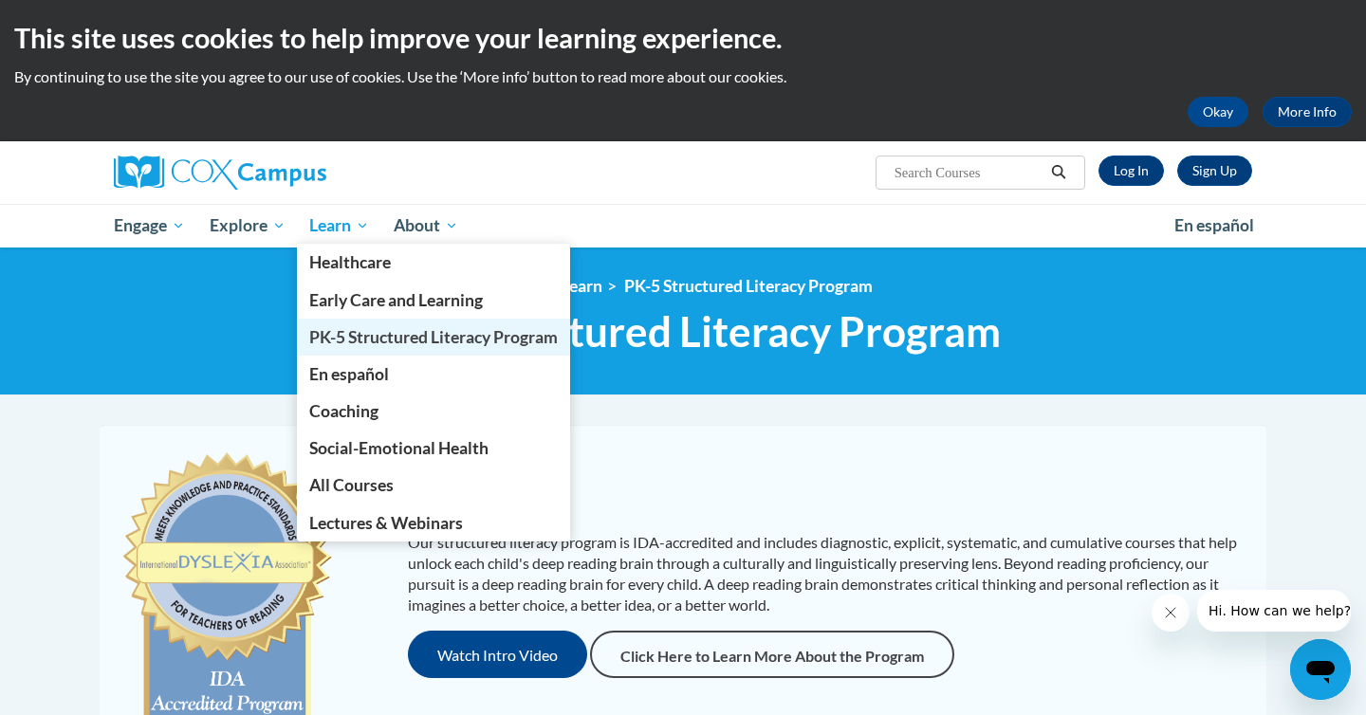
click at [331, 343] on span "PK-5 Structured Literacy Program" at bounding box center [433, 337] width 249 height 20
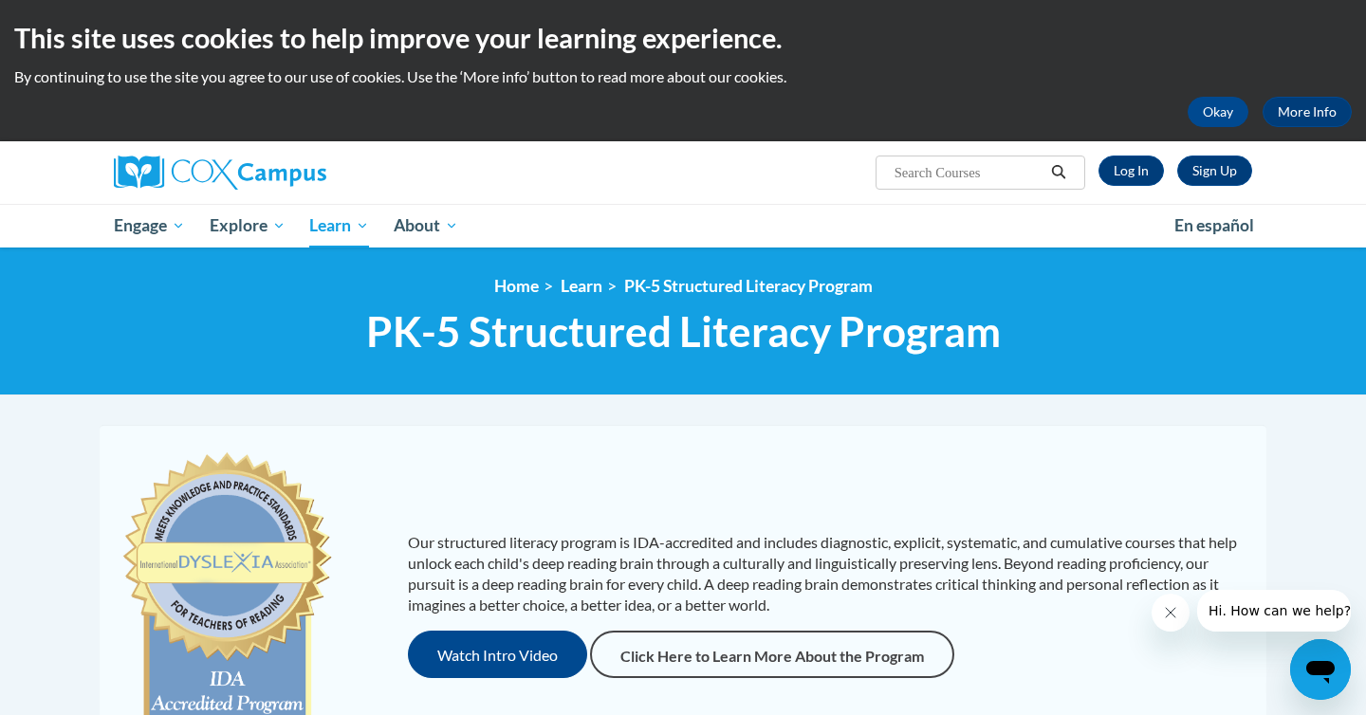
scroll to position [9, 0]
